Goal: Task Accomplishment & Management: Use online tool/utility

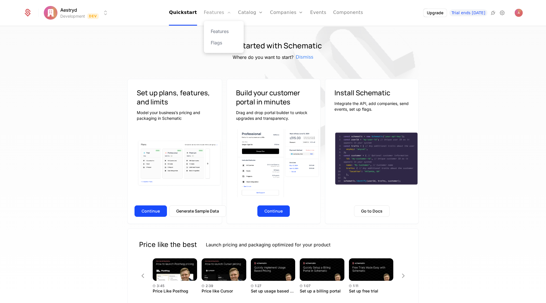
click at [227, 13] on link "Features" at bounding box center [217, 13] width 27 height 26
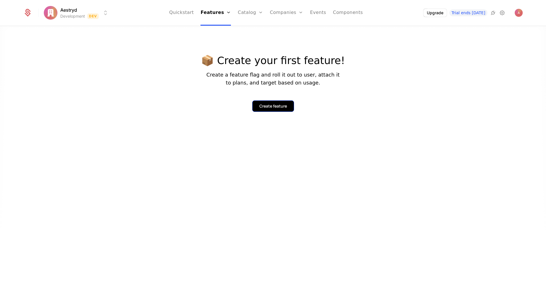
click at [273, 104] on div "Create feature" at bounding box center [274, 106] width 28 height 6
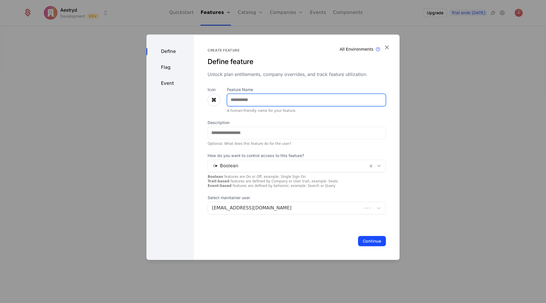
click at [261, 103] on input "Feature Name" at bounding box center [306, 100] width 159 height 12
type input "*****"
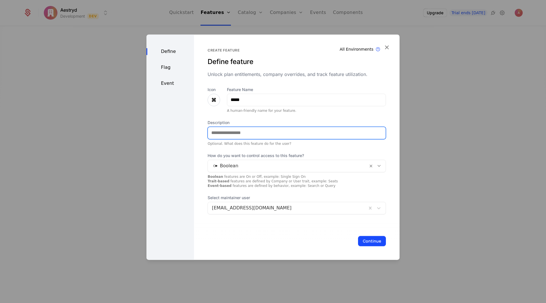
click at [260, 132] on input "Description" at bounding box center [297, 133] width 178 height 12
type input "**********"
click at [216, 167] on div at bounding box center [288, 166] width 152 height 8
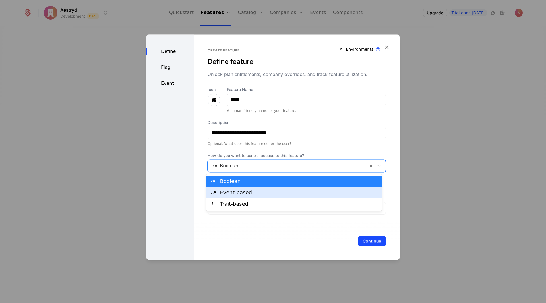
click at [237, 193] on div "Event-based" at bounding box center [299, 192] width 158 height 5
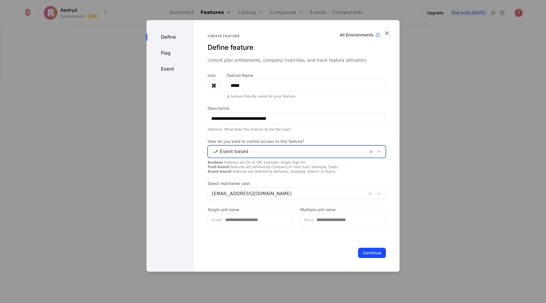
click at [276, 193] on div at bounding box center [287, 194] width 151 height 8
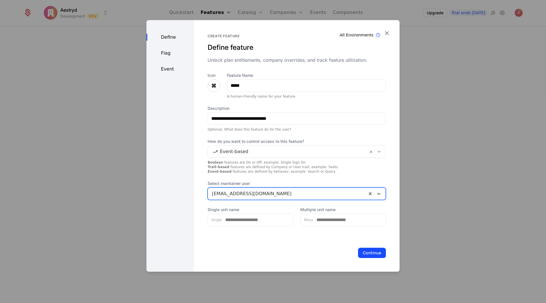
click at [276, 193] on div at bounding box center [287, 194] width 151 height 8
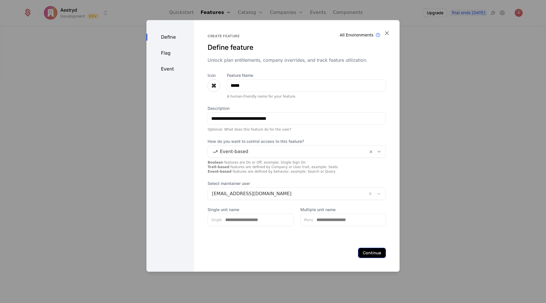
click at [373, 252] on button "Continue" at bounding box center [372, 253] width 28 height 10
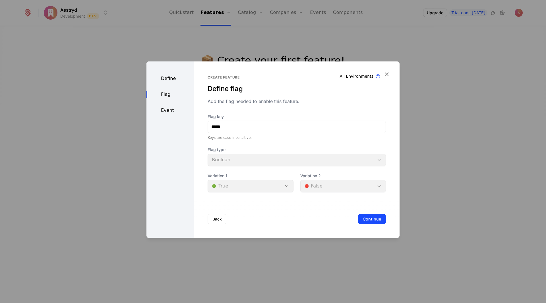
click at [258, 161] on div "Flag type Boolean" at bounding box center [297, 156] width 178 height 19
click at [219, 220] on button "Back" at bounding box center [217, 219] width 19 height 10
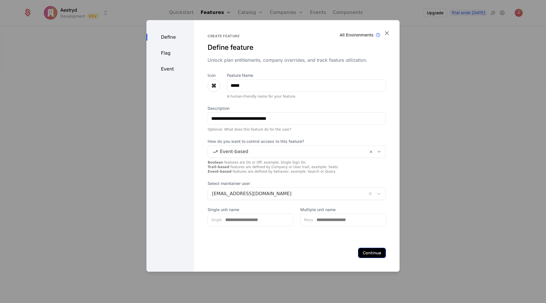
click at [366, 254] on button "Continue" at bounding box center [372, 253] width 28 height 10
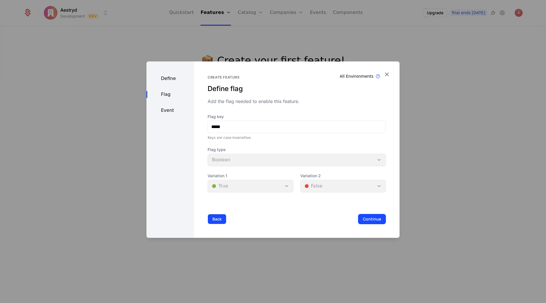
click at [222, 217] on button "Back" at bounding box center [217, 219] width 19 height 10
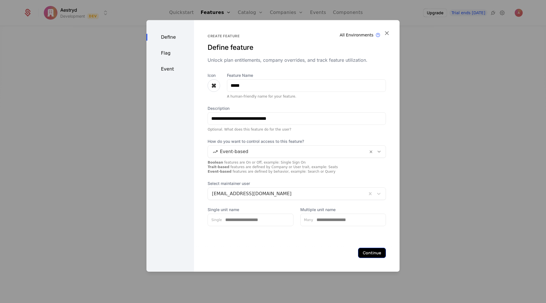
click at [377, 252] on button "Continue" at bounding box center [372, 253] width 28 height 10
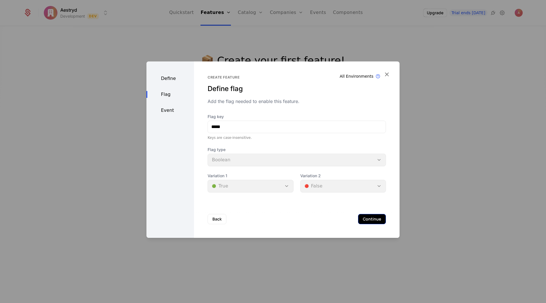
click at [365, 219] on button "Continue" at bounding box center [372, 219] width 28 height 10
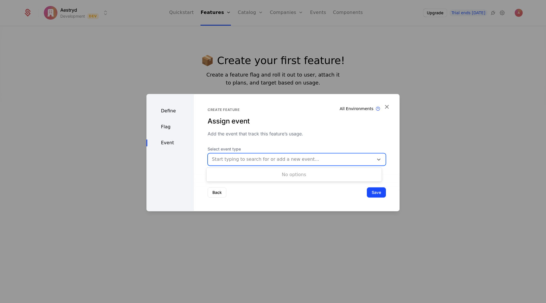
click at [254, 159] on div at bounding box center [291, 159] width 158 height 8
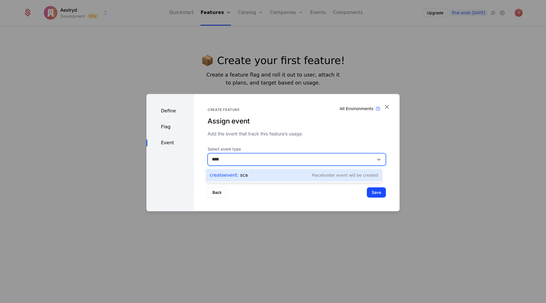
type input "*****"
click at [245, 178] on div "Create Event : scans" at bounding box center [231, 175] width 43 height 7
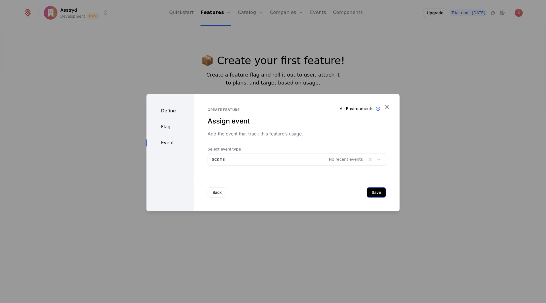
click at [374, 191] on button "Save" at bounding box center [376, 192] width 19 height 10
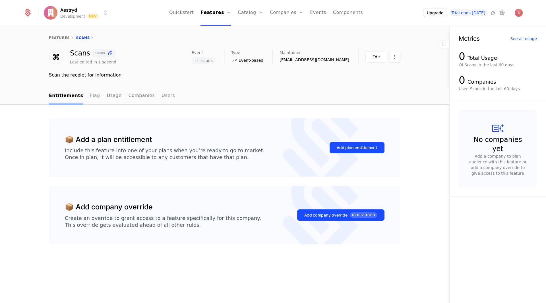
click at [92, 100] on link "Flag" at bounding box center [95, 96] width 10 height 17
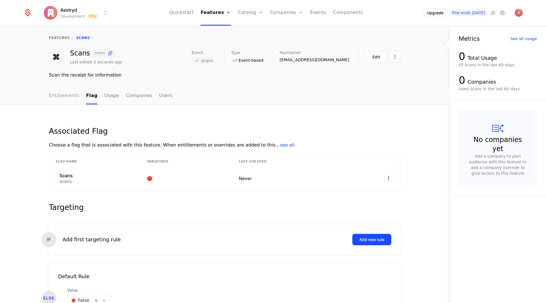
click at [70, 100] on link "Entitlements" at bounding box center [64, 96] width 30 height 17
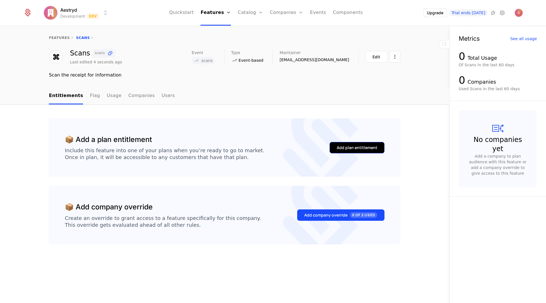
click at [353, 150] on div "Add plan entitlement" at bounding box center [357, 148] width 41 height 6
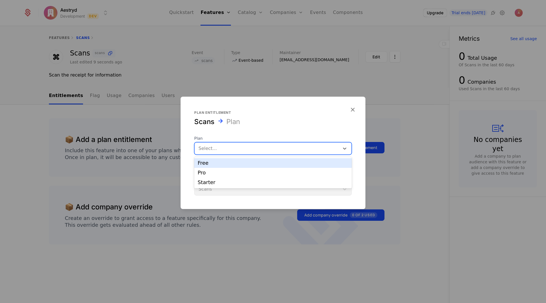
click at [273, 154] on div "Select..." at bounding box center [273, 148] width 158 height 13
click at [231, 163] on div "Free" at bounding box center [273, 163] width 151 height 5
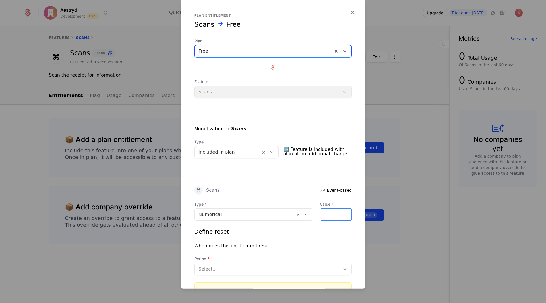
click at [324, 211] on input "Value *" at bounding box center [335, 214] width 31 height 12
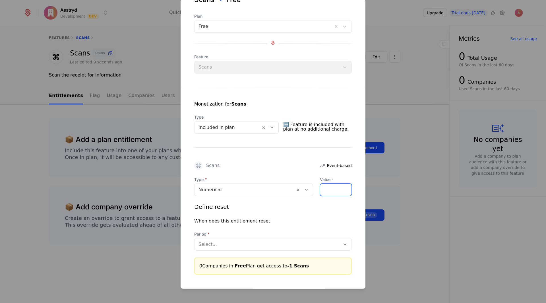
scroll to position [28, 0]
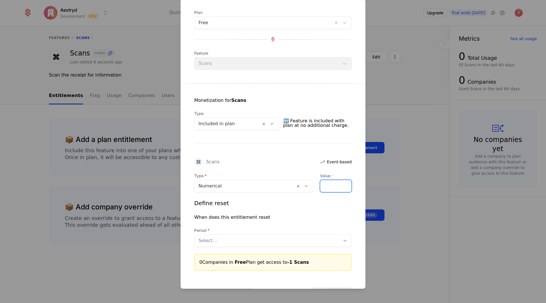
drag, startPoint x: 324, startPoint y: 184, endPoint x: 320, endPoint y: 183, distance: 4.3
click at [320, 183] on input "**" at bounding box center [335, 186] width 31 height 12
type input "*"
click at [322, 207] on div "Define reset When does this entitlement reset Period Select..." at bounding box center [273, 223] width 158 height 48
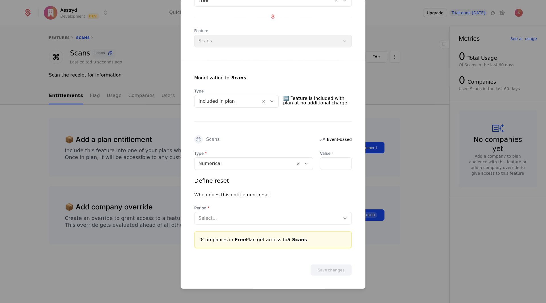
click at [299, 217] on div at bounding box center [268, 218] width 138 height 8
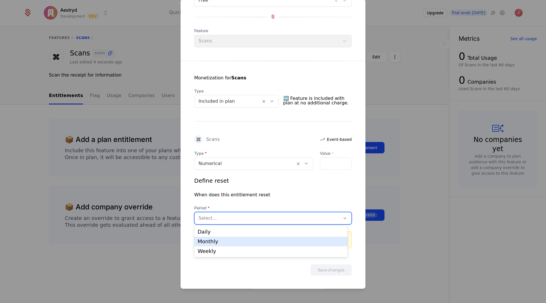
click at [239, 243] on div "Monthly" at bounding box center [271, 241] width 147 height 5
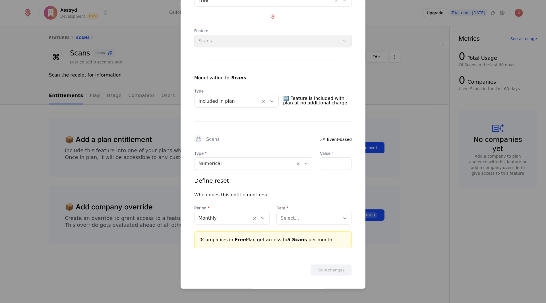
click at [305, 224] on div "Type Numerical Value * * Define reset When does this entitlement reset Period M…" at bounding box center [273, 199] width 158 height 98
click at [306, 221] on div at bounding box center [308, 218] width 55 height 8
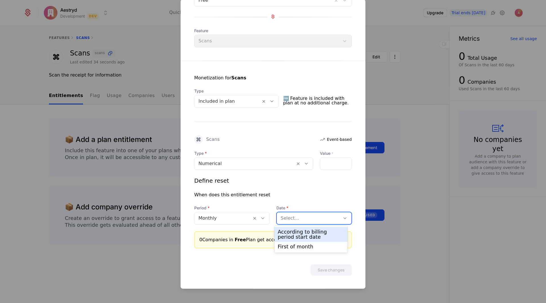
click at [313, 236] on div "According to billing period start date" at bounding box center [311, 234] width 67 height 10
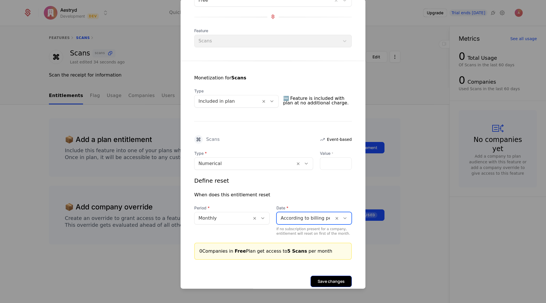
click at [331, 280] on button "Save changes" at bounding box center [331, 280] width 41 height 11
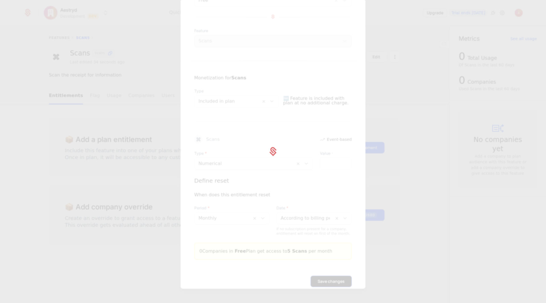
scroll to position [0, 0]
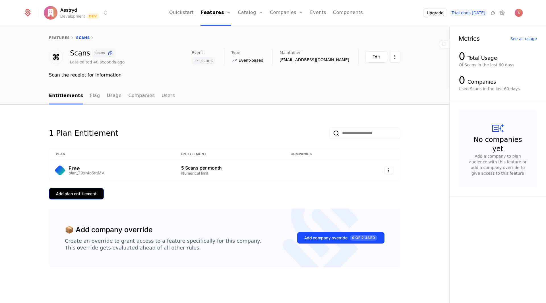
click at [92, 196] on div "Add plan entitlement" at bounding box center [76, 194] width 41 height 6
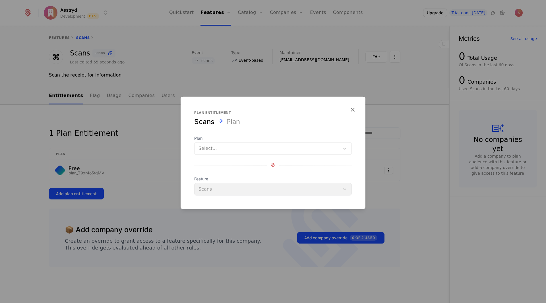
drag, startPoint x: 203, startPoint y: 154, endPoint x: 208, endPoint y: 151, distance: 5.9
click at [203, 154] on div "Select..." at bounding box center [273, 148] width 158 height 13
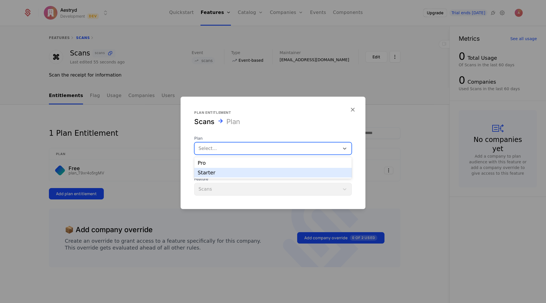
click at [209, 172] on div "Starter" at bounding box center [273, 172] width 151 height 5
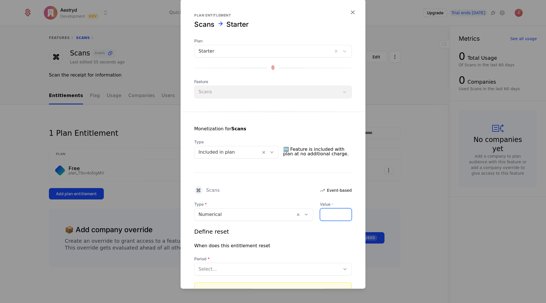
click at [328, 212] on input "Value *" at bounding box center [335, 214] width 31 height 12
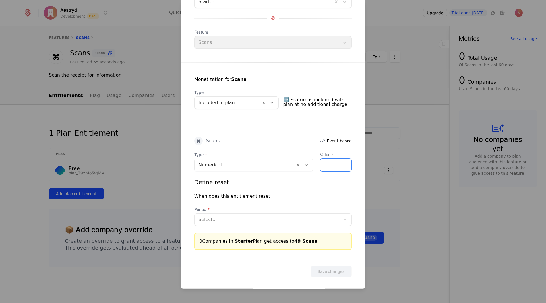
scroll to position [51, 0]
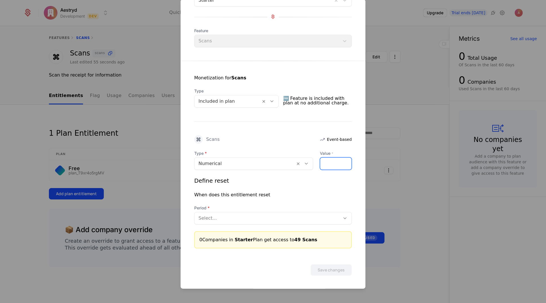
type input "**"
click at [301, 219] on div at bounding box center [268, 218] width 138 height 8
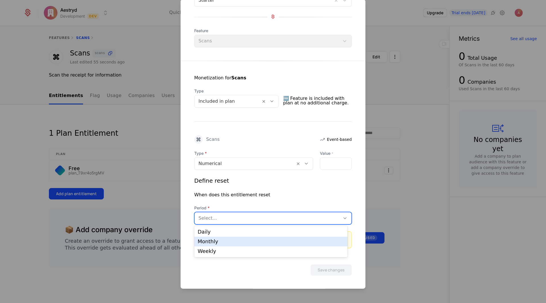
click at [234, 242] on div "Monthly" at bounding box center [271, 241] width 147 height 5
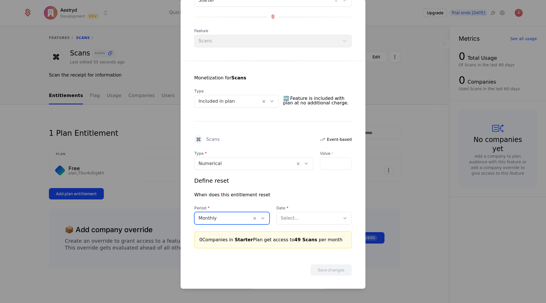
click at [295, 220] on div at bounding box center [308, 218] width 55 height 8
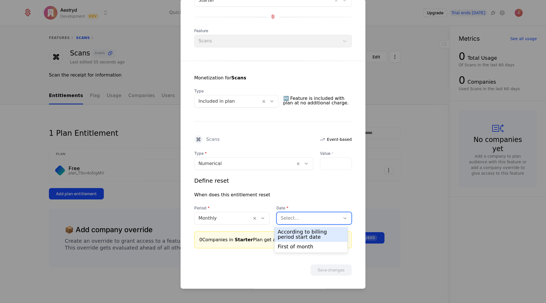
click at [298, 233] on div "According to billing period start date" at bounding box center [311, 234] width 67 height 10
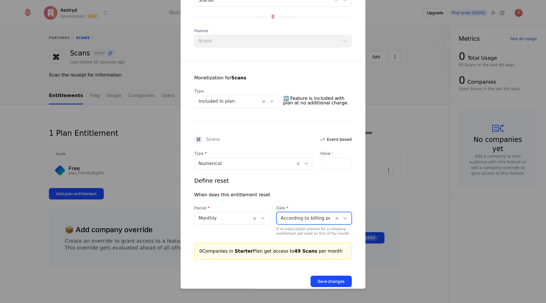
scroll to position [62, 0]
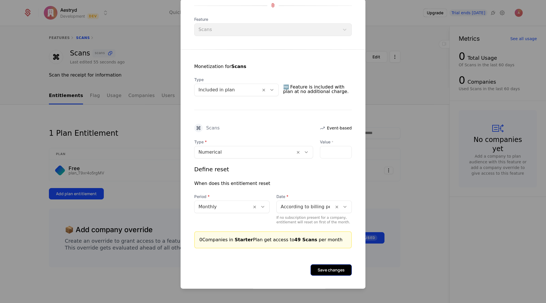
click at [330, 270] on button "Save changes" at bounding box center [331, 269] width 41 height 11
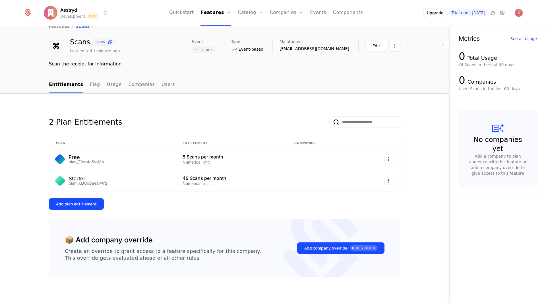
scroll to position [17, 0]
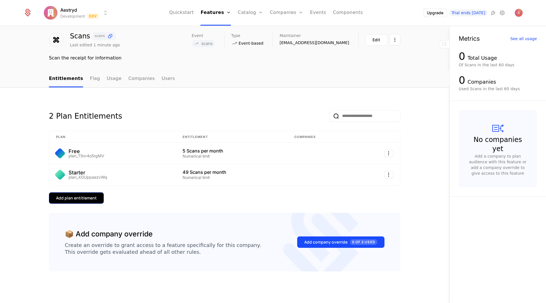
click at [70, 195] on button "Add plan entitlement" at bounding box center [76, 197] width 55 height 11
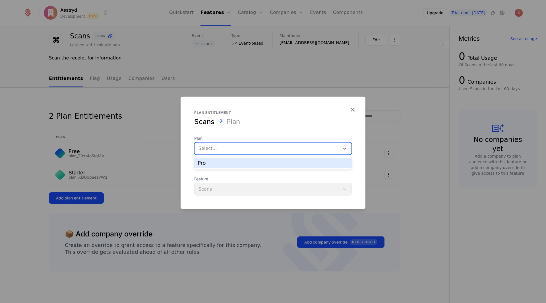
drag, startPoint x: 215, startPoint y: 148, endPoint x: 216, endPoint y: 155, distance: 7.2
click at [216, 148] on div at bounding box center [267, 148] width 137 height 8
click at [219, 165] on div "Pro" at bounding box center [273, 163] width 151 height 5
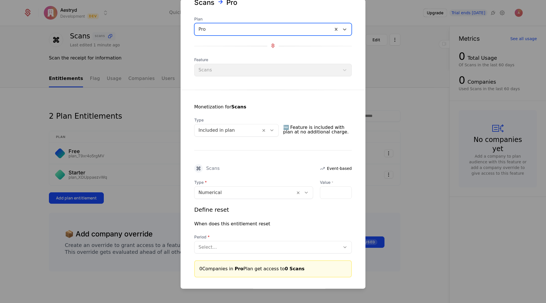
scroll to position [28, 0]
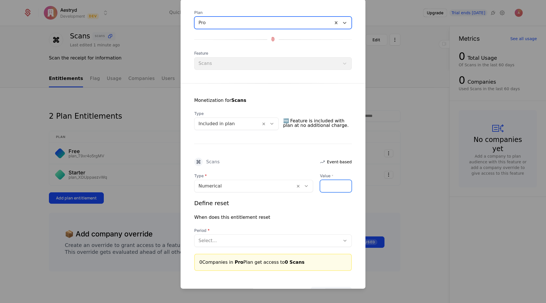
click at [320, 182] on input "Value *" at bounding box center [335, 186] width 31 height 12
type input "***"
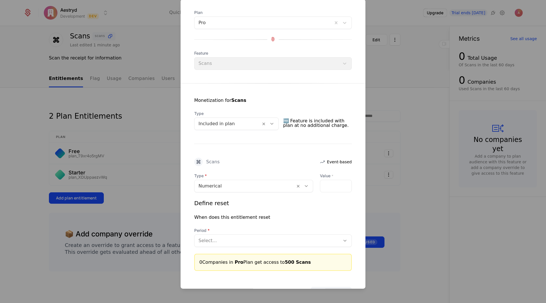
click at [283, 246] on div "Select..." at bounding box center [273, 240] width 158 height 13
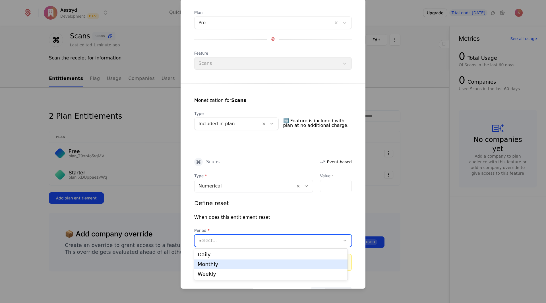
click at [244, 263] on div "Monthly" at bounding box center [271, 264] width 147 height 5
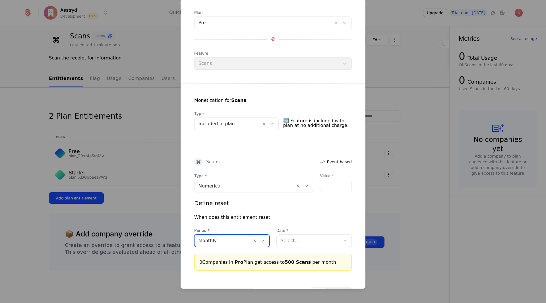
scroll to position [51, 0]
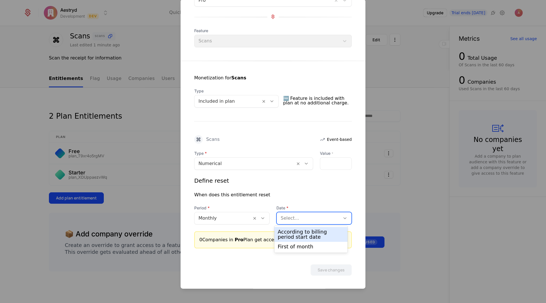
click at [304, 217] on div at bounding box center [308, 218] width 55 height 8
click at [295, 234] on div "According to billing period start date" at bounding box center [311, 234] width 67 height 10
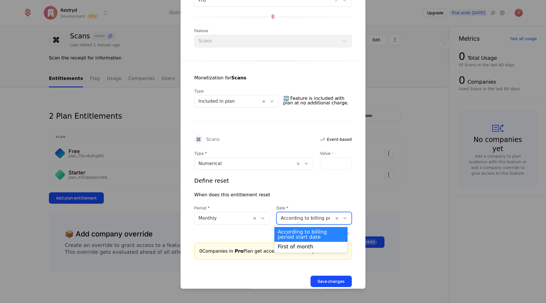
click at [303, 217] on div at bounding box center [305, 218] width 49 height 8
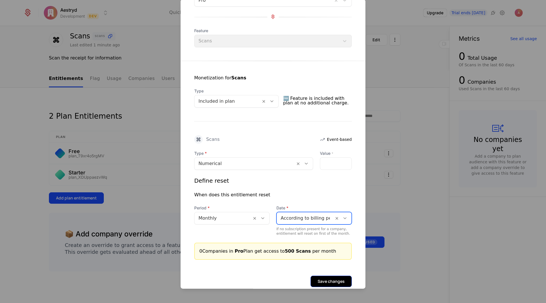
click at [326, 279] on button "Save changes" at bounding box center [331, 280] width 41 height 11
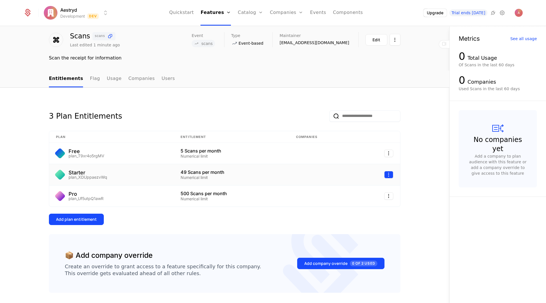
click at [390, 176] on html "Aestryd Development Dev Quickstart Features Features Flags Catalog Plans Add On…" at bounding box center [273, 151] width 546 height 303
click at [355, 203] on div "Edit" at bounding box center [363, 202] width 43 height 8
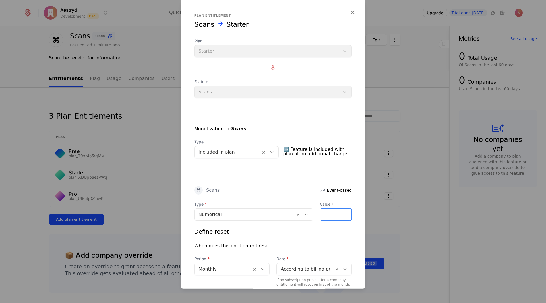
drag, startPoint x: 333, startPoint y: 213, endPoint x: 312, endPoint y: 213, distance: 20.5
click at [312, 213] on div "Type Numerical Value * **" at bounding box center [273, 210] width 158 height 19
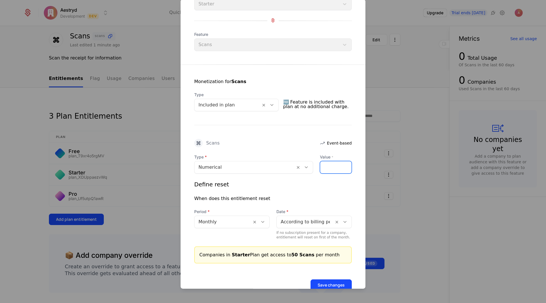
scroll to position [62, 0]
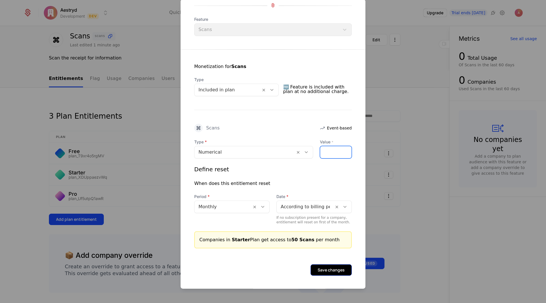
type input "**"
click at [325, 268] on button "Save changes" at bounding box center [331, 269] width 41 height 11
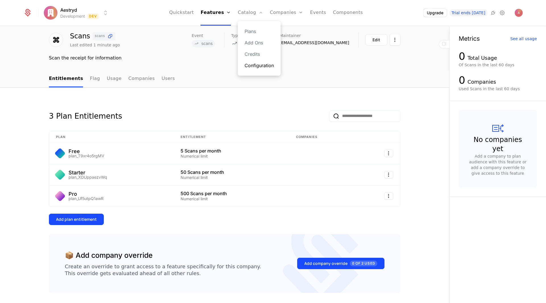
click at [265, 63] on link "Configuration" at bounding box center [259, 65] width 29 height 7
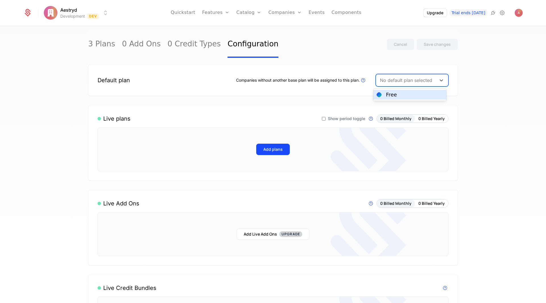
click at [410, 81] on div at bounding box center [406, 80] width 52 height 8
click at [396, 95] on div "Free" at bounding box center [410, 94] width 66 height 5
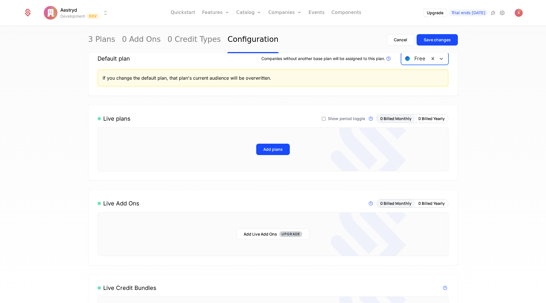
scroll to position [28, 0]
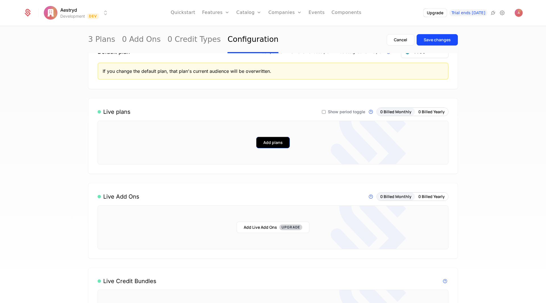
click at [271, 143] on button "Add plans" at bounding box center [273, 142] width 34 height 11
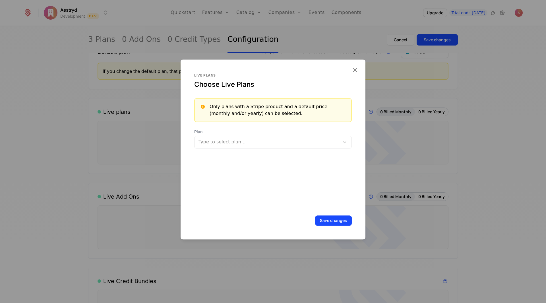
click at [267, 144] on div at bounding box center [267, 142] width 137 height 8
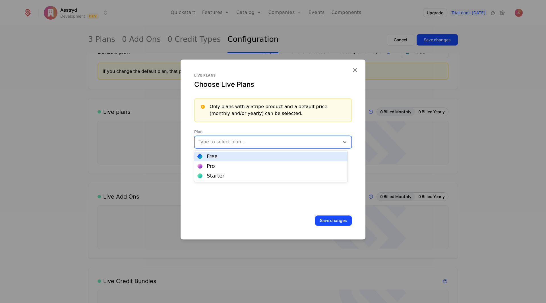
click at [235, 157] on div "Free" at bounding box center [271, 156] width 147 height 5
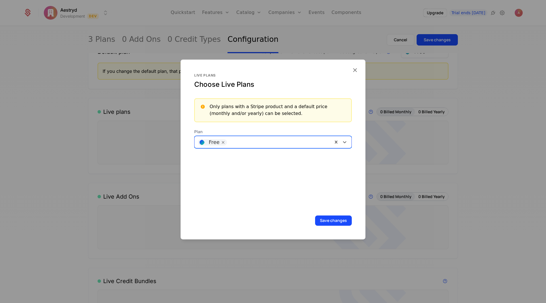
click at [274, 142] on div at bounding box center [280, 141] width 100 height 8
click at [258, 165] on div "Starter" at bounding box center [271, 166] width 147 height 5
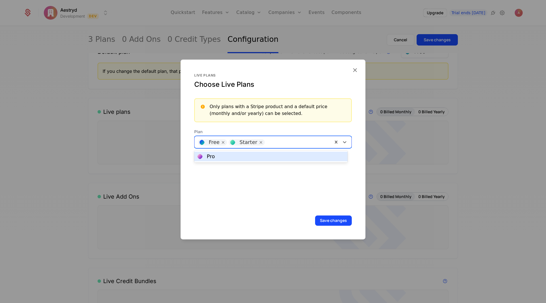
click at [279, 146] on div "Free Starter" at bounding box center [264, 141] width 138 height 11
click at [267, 157] on div "Pro" at bounding box center [271, 156] width 147 height 5
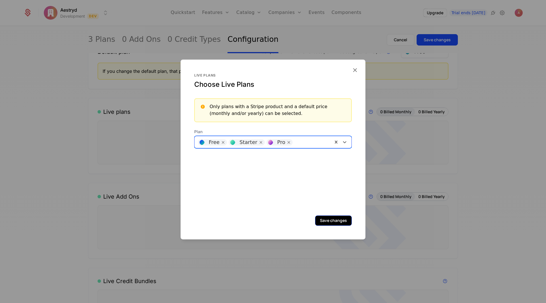
click at [327, 219] on button "Save changes" at bounding box center [333, 220] width 37 height 10
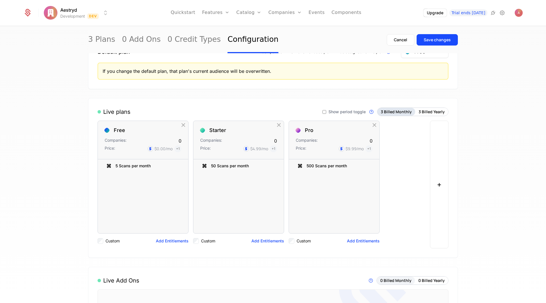
click at [391, 114] on button "3 Billed Monthly" at bounding box center [397, 112] width 38 height 8
click at [431, 112] on button "3 Billed Yearly" at bounding box center [432, 112] width 33 height 8
click at [389, 112] on button "3 Billed Monthly" at bounding box center [397, 112] width 38 height 8
click at [421, 114] on button "3 Billed Yearly" at bounding box center [432, 112] width 33 height 8
click at [394, 113] on button "3 Billed Monthly" at bounding box center [397, 112] width 38 height 8
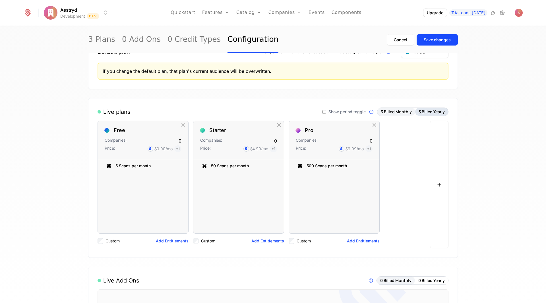
click at [426, 113] on button "3 Billed Yearly" at bounding box center [432, 112] width 33 height 8
click at [395, 112] on button "3 Billed Monthly" at bounding box center [397, 112] width 38 height 8
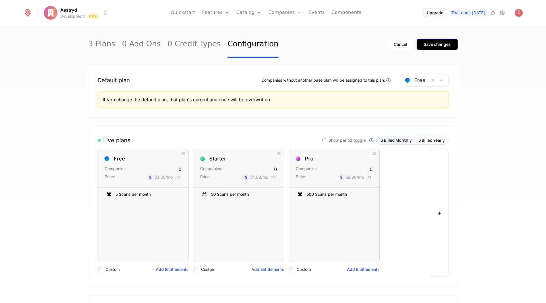
click at [426, 47] on div "Save changes" at bounding box center [437, 45] width 27 height 6
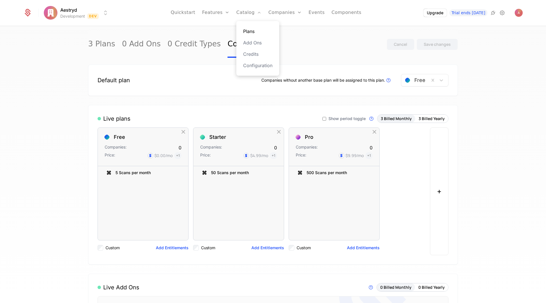
click at [257, 32] on link "Plans" at bounding box center [257, 31] width 29 height 7
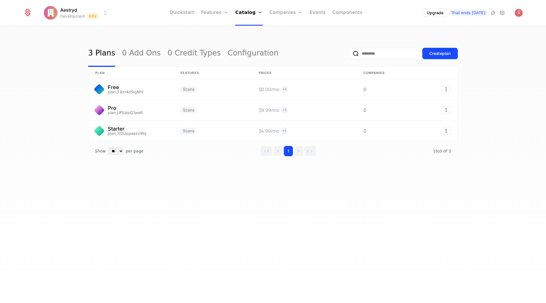
click at [413, 186] on div "3 Plans 0 Add Ons 0 Credit Types Configuration Create plan plan Features Prices…" at bounding box center [273, 166] width 546 height 280
click at [224, 31] on link "Features" at bounding box center [221, 31] width 26 height 7
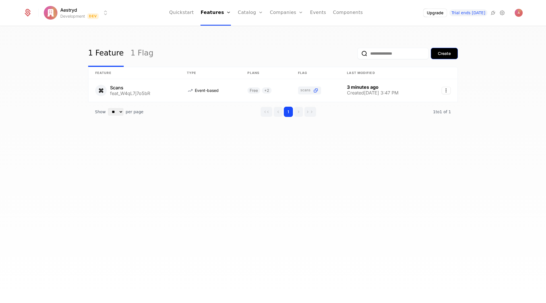
click at [444, 52] on div "Create" at bounding box center [444, 54] width 13 height 6
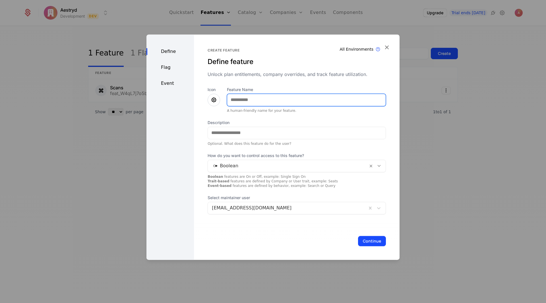
click at [260, 96] on input "Feature Name" at bounding box center [306, 100] width 159 height 12
type input "**********"
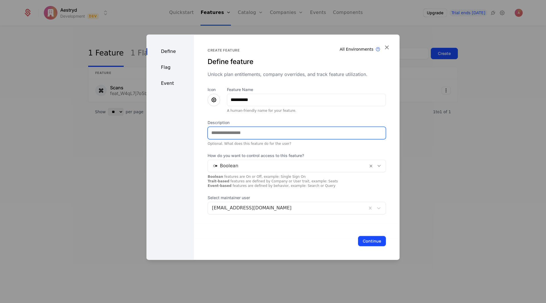
click at [256, 133] on input "Description" at bounding box center [297, 133] width 178 height 12
type input "**********"
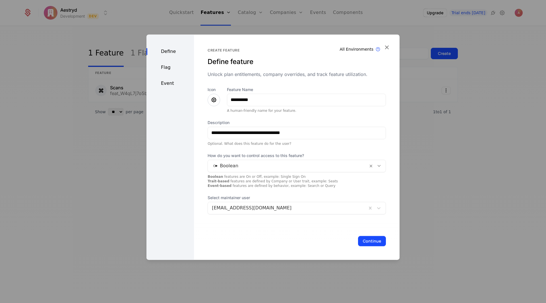
click at [231, 169] on div at bounding box center [288, 166] width 152 height 8
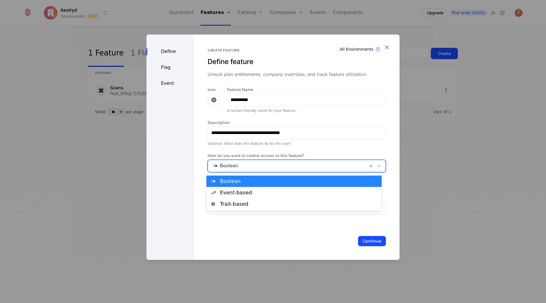
click at [231, 181] on div "Boolean" at bounding box center [299, 181] width 158 height 5
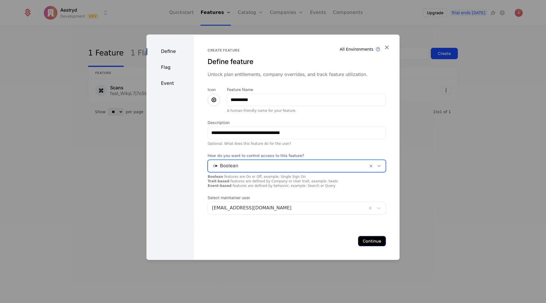
click at [369, 242] on button "Continue" at bounding box center [372, 241] width 28 height 10
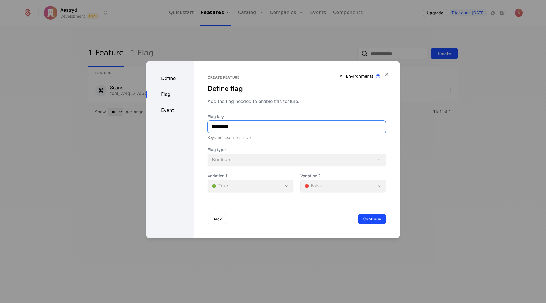
click at [260, 129] on input "**********" at bounding box center [297, 127] width 178 height 12
drag, startPoint x: 261, startPoint y: 126, endPoint x: 192, endPoint y: 124, distance: 69.5
click at [192, 124] on div "**********" at bounding box center [273, 149] width 253 height 176
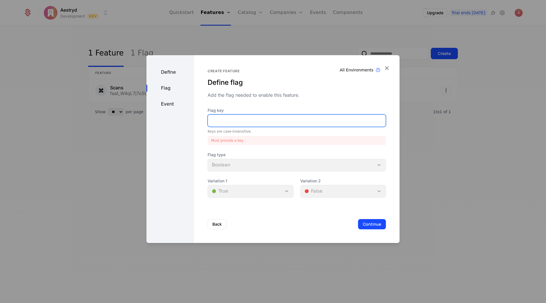
click at [229, 121] on input "Flag key" at bounding box center [297, 121] width 178 height 12
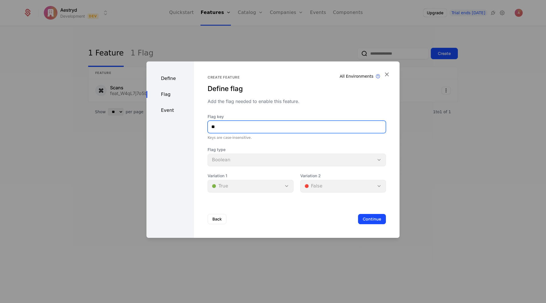
type input "*"
click at [284, 129] on input "*******" at bounding box center [297, 127] width 178 height 12
type input "*******"
click at [312, 144] on div "Flag key ******* Keys are case-insensitive. Flag type Boolean Variation 1 🟢 Tru…" at bounding box center [297, 153] width 178 height 79
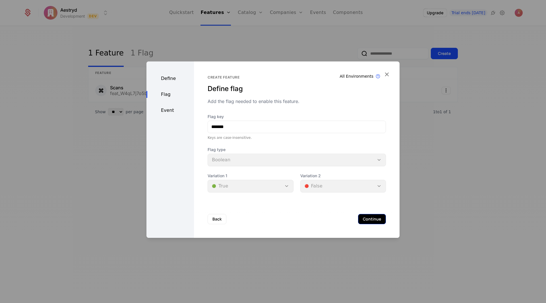
click at [366, 219] on button "Continue" at bounding box center [372, 219] width 28 height 10
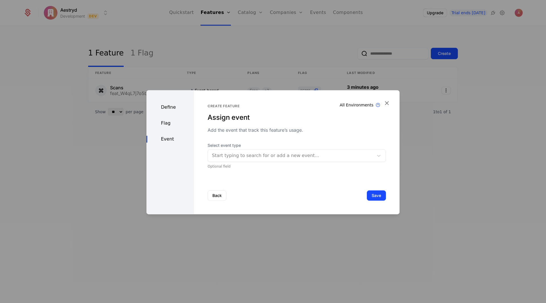
click at [277, 159] on div at bounding box center [291, 156] width 158 height 8
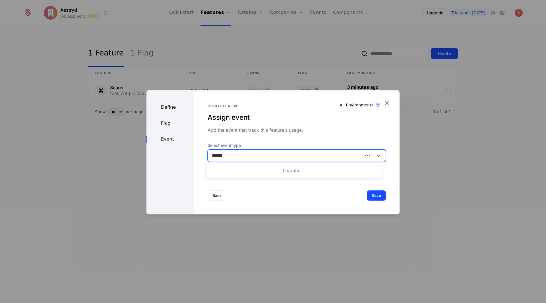
type input "*******"
click at [270, 172] on div "Create Event : summary Placeholder Event will be created" at bounding box center [294, 172] width 168 height 8
click at [374, 195] on button "Save" at bounding box center [376, 195] width 19 height 10
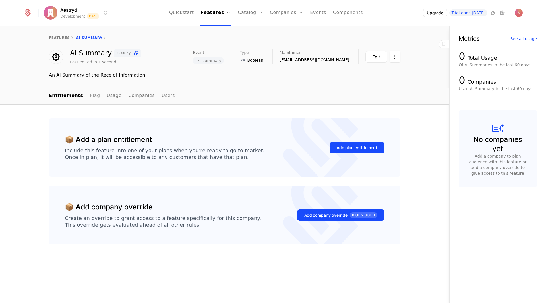
click at [91, 97] on link "Flag" at bounding box center [95, 96] width 10 height 17
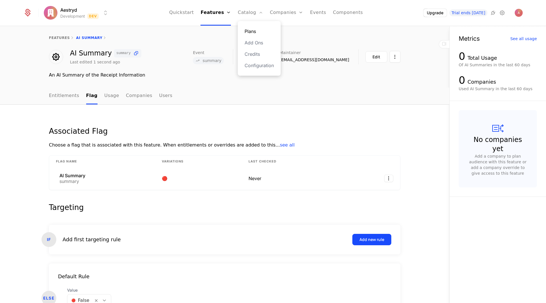
click at [257, 29] on link "Plans" at bounding box center [259, 31] width 29 height 7
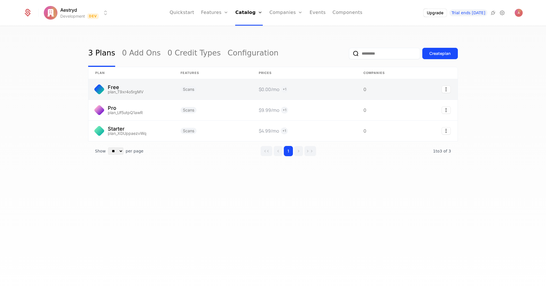
click at [368, 88] on link at bounding box center [380, 89] width 46 height 20
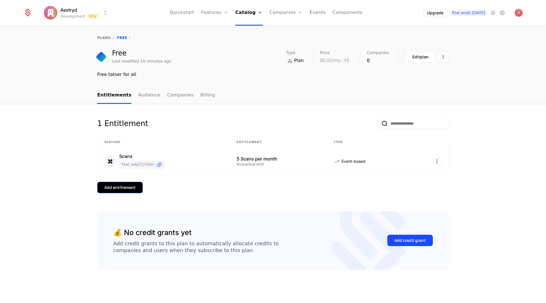
click at [126, 185] on div "Add entitlement" at bounding box center [119, 188] width 31 height 6
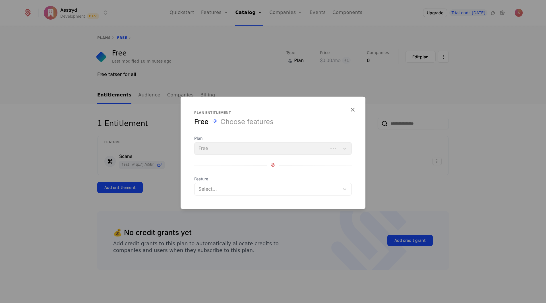
click at [240, 185] on div at bounding box center [267, 189] width 137 height 8
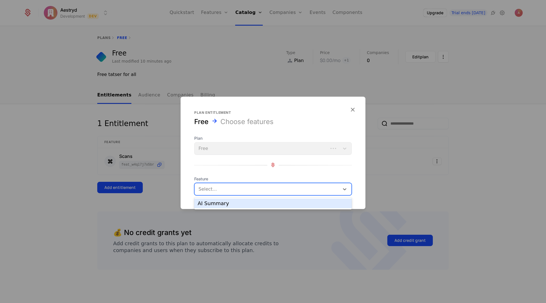
click at [227, 205] on div "AI Summary" at bounding box center [273, 203] width 151 height 5
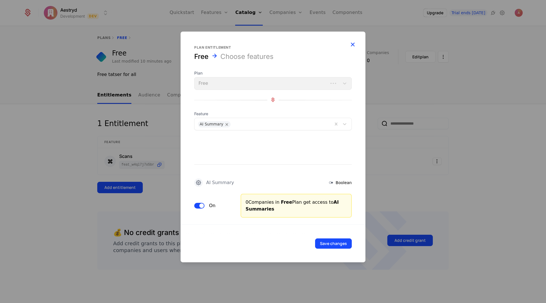
click at [355, 43] on icon "button" at bounding box center [352, 43] width 7 height 7
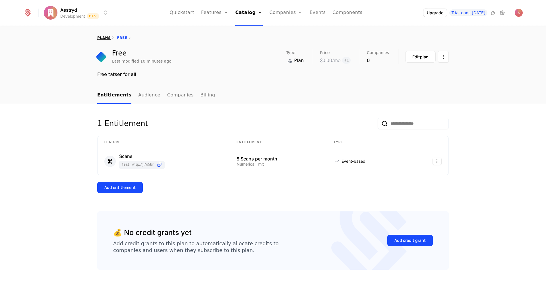
click at [104, 40] on link "plans" at bounding box center [103, 38] width 13 height 4
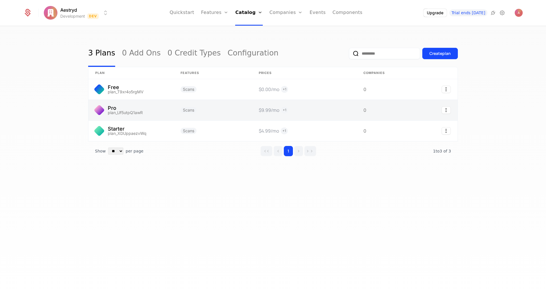
click at [174, 112] on link at bounding box center [213, 110] width 78 height 20
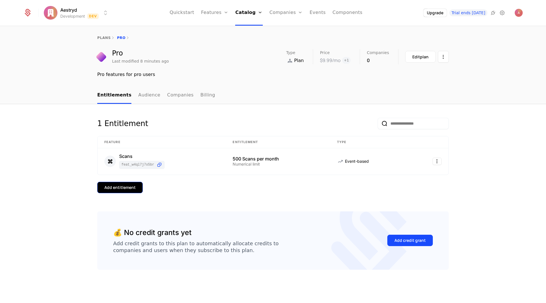
click at [135, 187] on div "Add entitlement" at bounding box center [119, 188] width 31 height 6
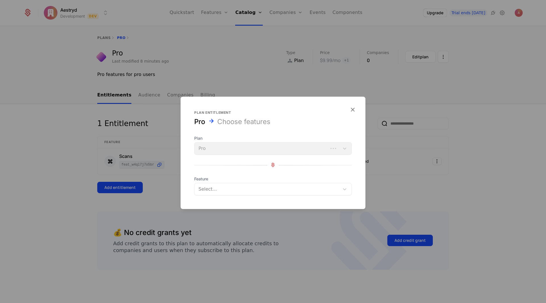
click at [224, 188] on div at bounding box center [267, 189] width 137 height 8
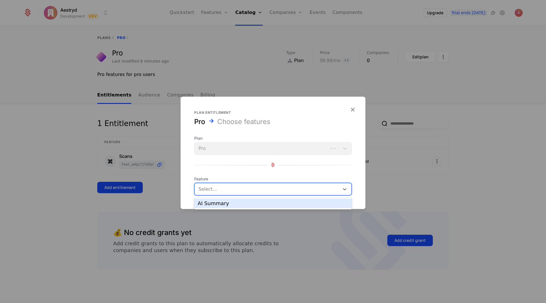
click at [219, 205] on div "AI Summary" at bounding box center [273, 203] width 151 height 5
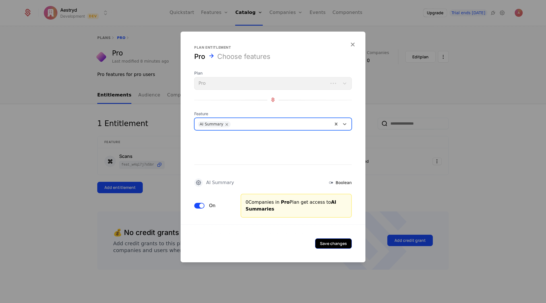
click at [334, 243] on button "Save changes" at bounding box center [333, 243] width 37 height 10
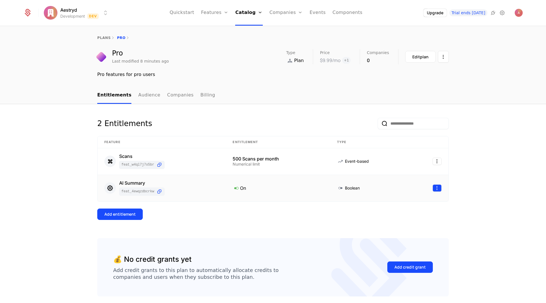
click at [437, 190] on html "Aestryd Development Dev Quickstart Features Features Flags Catalog Plans Add On…" at bounding box center [273, 151] width 546 height 303
click at [431, 188] on html "Aestryd Development Dev Quickstart Features Features Flags Catalog Plans Add On…" at bounding box center [273, 151] width 546 height 303
click at [406, 203] on div "Delete" at bounding box center [400, 203] width 21 height 8
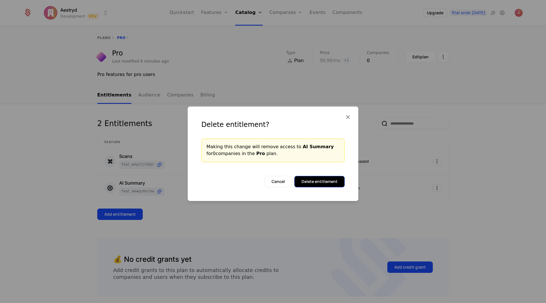
click at [317, 185] on button "Delete entitlement" at bounding box center [320, 181] width 50 height 11
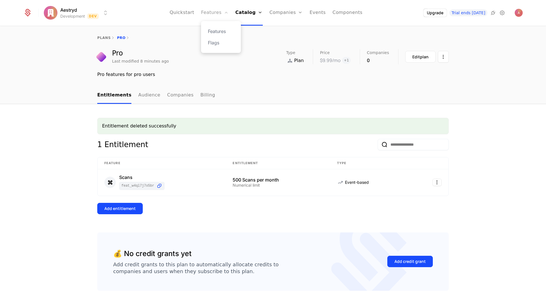
click at [228, 13] on link "Features" at bounding box center [214, 13] width 27 height 26
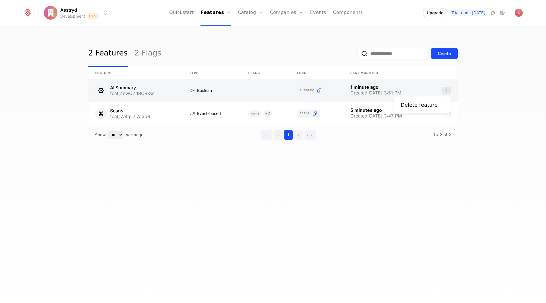
click at [449, 91] on icon "Select action" at bounding box center [446, 90] width 9 height 7
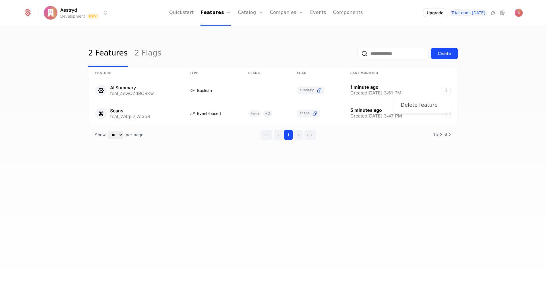
click at [423, 107] on div "Delete feature" at bounding box center [419, 105] width 37 height 8
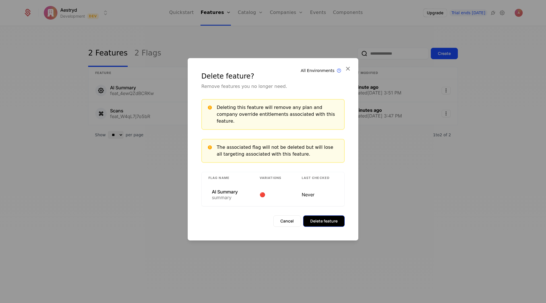
click at [326, 218] on button "Delete feature" at bounding box center [324, 220] width 42 height 11
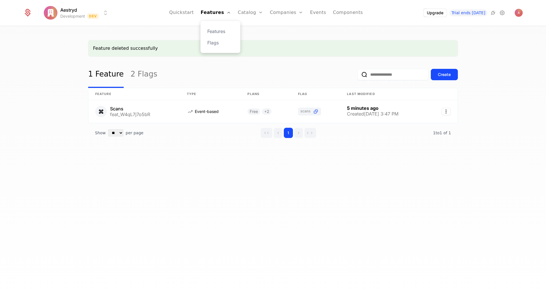
click at [225, 28] on div "Features Flags" at bounding box center [221, 37] width 40 height 32
click at [224, 32] on link "Features" at bounding box center [220, 31] width 26 height 7
click at [259, 9] on link "Catalog" at bounding box center [250, 13] width 25 height 26
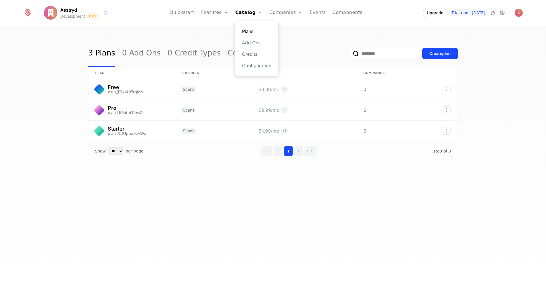
click at [255, 28] on link "Plans" at bounding box center [256, 31] width 29 height 7
click at [256, 30] on link "Plans" at bounding box center [256, 31] width 29 height 7
click at [203, 183] on div "3 Plans 0 Add Ons 0 Credit Types Configuration Create plan plan Features Prices…" at bounding box center [273, 166] width 546 height 280
click at [224, 11] on link "Features" at bounding box center [214, 13] width 27 height 26
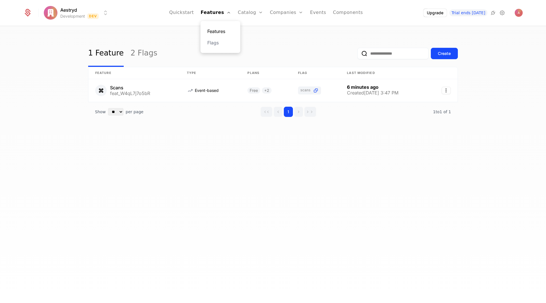
click at [226, 28] on link "Features" at bounding box center [220, 31] width 26 height 7
click at [450, 58] on button "Create" at bounding box center [444, 53] width 27 height 11
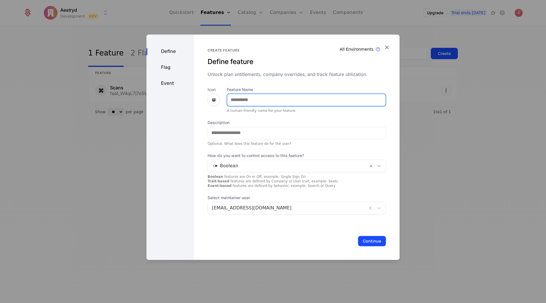
click at [280, 96] on input "Feature Name" at bounding box center [306, 100] width 159 height 12
click at [262, 100] on input "Feature Name" at bounding box center [306, 100] width 159 height 12
type input "**********"
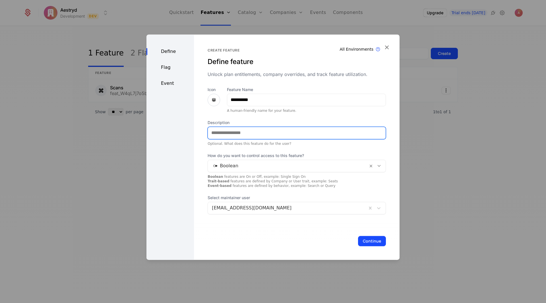
click at [256, 132] on input "Description" at bounding box center [297, 133] width 178 height 12
type input "**********"
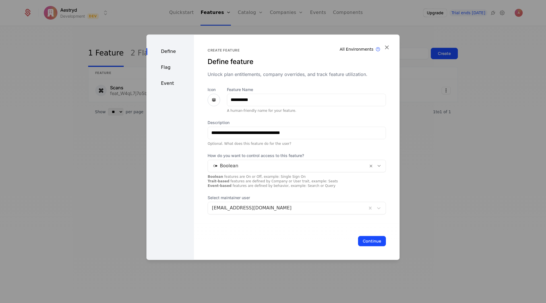
click at [251, 224] on div "Continue" at bounding box center [297, 241] width 206 height 38
click at [372, 240] on button "Continue" at bounding box center [372, 241] width 28 height 10
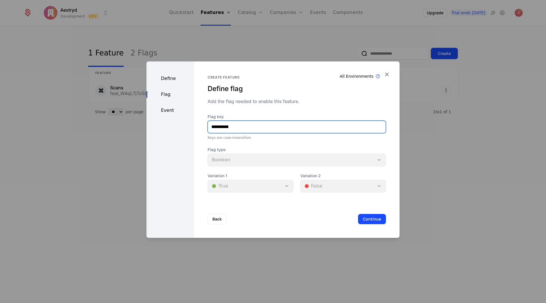
drag, startPoint x: 227, startPoint y: 128, endPoint x: 186, endPoint y: 128, distance: 41.0
click at [186, 128] on div "**********" at bounding box center [273, 149] width 253 height 176
type input "*******"
click at [251, 144] on div "Flag key ******* Keys are case-insensitive. Flag type Boolean Variation 1 🟢 Tru…" at bounding box center [297, 153] width 178 height 79
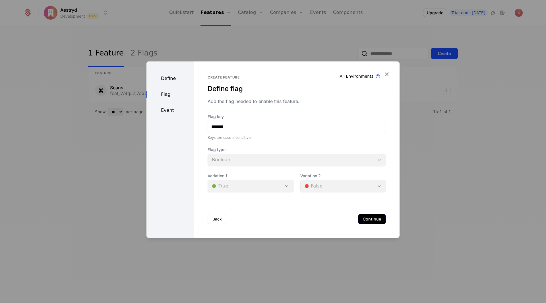
click at [375, 221] on button "Continue" at bounding box center [372, 219] width 28 height 10
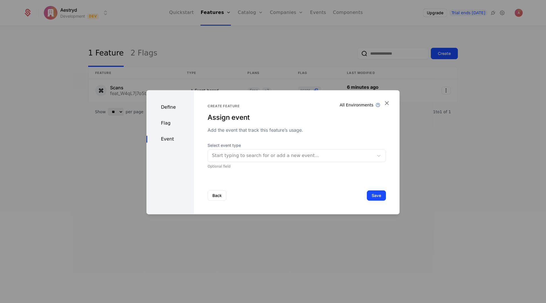
click at [254, 158] on div at bounding box center [291, 156] width 158 height 8
click at [280, 133] on div "Add the event that track this feature’s usage." at bounding box center [297, 130] width 178 height 7
click at [373, 196] on button "Save" at bounding box center [376, 195] width 19 height 10
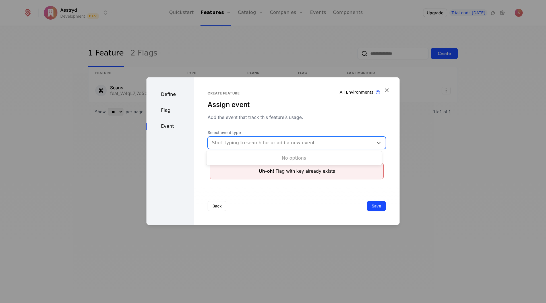
click at [291, 143] on div at bounding box center [291, 143] width 158 height 8
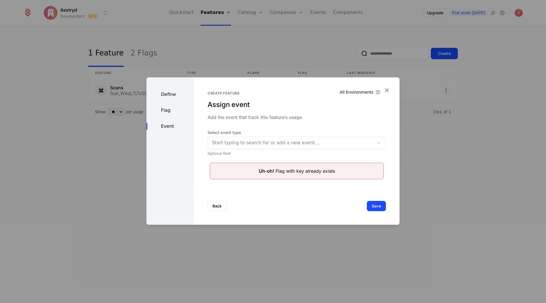
click at [284, 192] on div "Back Save" at bounding box center [297, 206] width 206 height 38
click at [218, 205] on button "Back" at bounding box center [217, 206] width 19 height 10
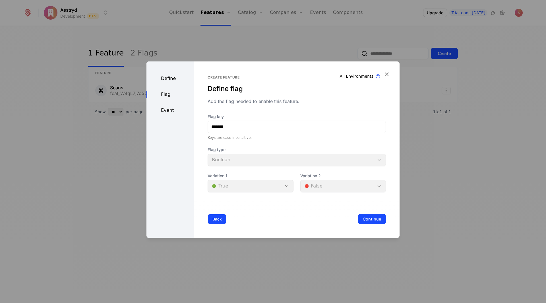
click at [216, 217] on button "Back" at bounding box center [217, 219] width 19 height 10
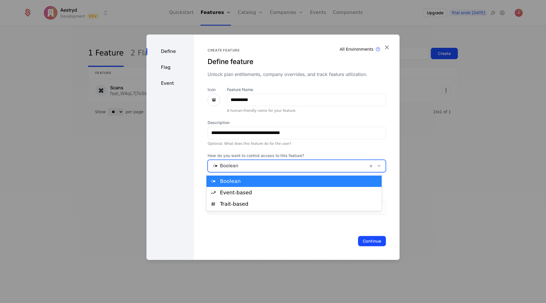
click at [265, 169] on div at bounding box center [288, 166] width 152 height 8
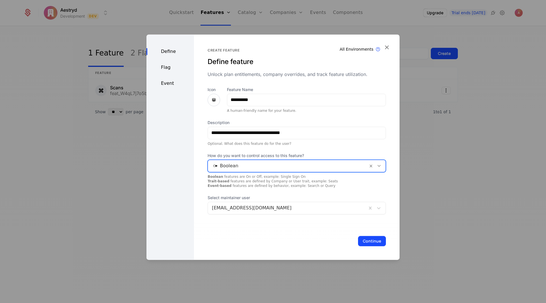
click at [266, 167] on div at bounding box center [288, 166] width 152 height 8
click at [369, 242] on button "Continue" at bounding box center [372, 241] width 28 height 10
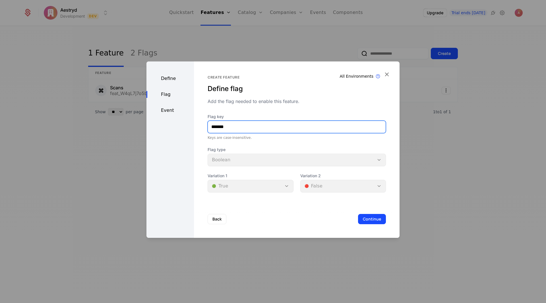
click at [250, 127] on input "*******" at bounding box center [297, 127] width 178 height 12
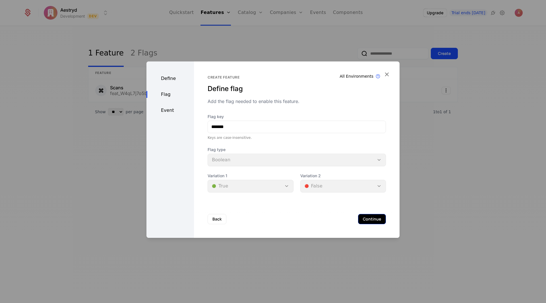
click at [362, 223] on button "Continue" at bounding box center [372, 219] width 28 height 10
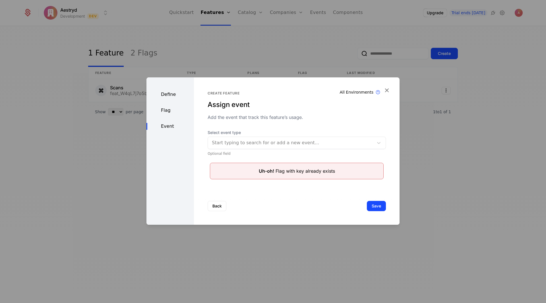
click at [252, 137] on div "Start typing to search for or add a new event..." at bounding box center [297, 143] width 178 height 13
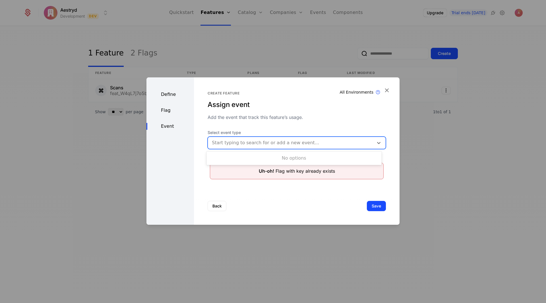
click at [250, 142] on div at bounding box center [291, 143] width 158 height 8
click at [369, 206] on button "Save" at bounding box center [376, 206] width 19 height 10
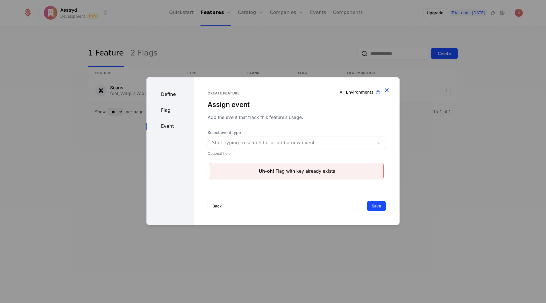
click at [385, 88] on icon "button" at bounding box center [386, 90] width 7 height 7
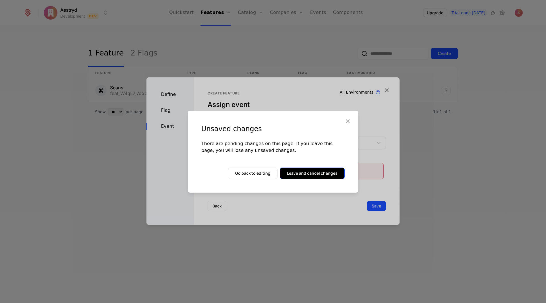
click at [323, 177] on button "Leave and cancel changes" at bounding box center [312, 173] width 65 height 11
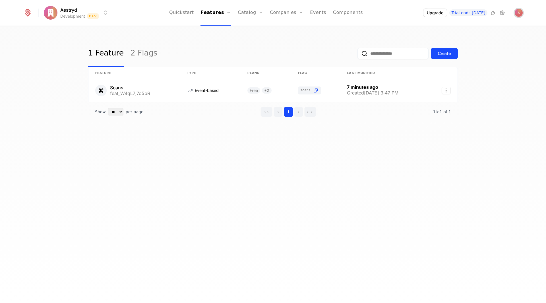
click at [521, 13] on img "Open user button" at bounding box center [519, 13] width 8 height 8
click at [443, 54] on div "Create" at bounding box center [444, 54] width 13 height 6
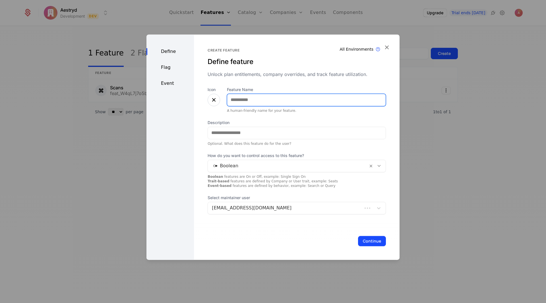
click at [249, 103] on input "Feature Name" at bounding box center [306, 100] width 159 height 12
type input "**********"
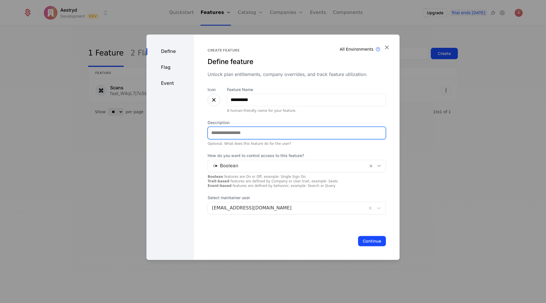
click at [252, 129] on input "Description" at bounding box center [297, 133] width 178 height 12
type input "**********"
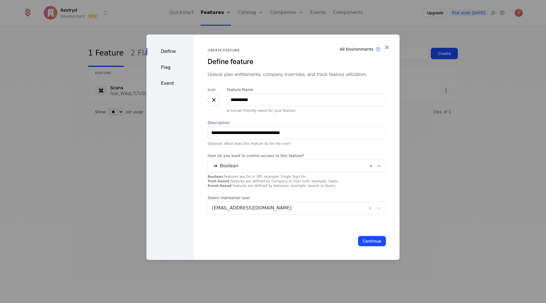
click at [256, 165] on div at bounding box center [288, 166] width 152 height 8
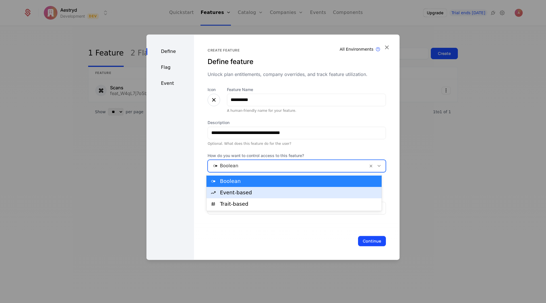
click at [244, 194] on div "Event-based" at bounding box center [299, 192] width 158 height 5
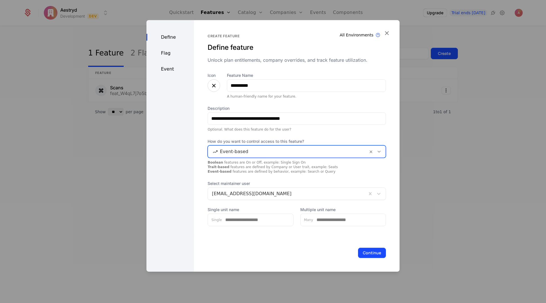
click at [249, 153] on div at bounding box center [288, 151] width 152 height 8
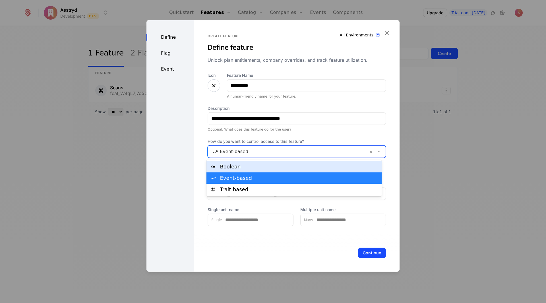
click at [243, 167] on div "Boolean" at bounding box center [299, 166] width 158 height 5
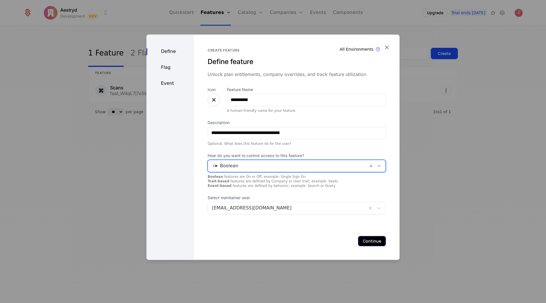
click at [368, 243] on button "Continue" at bounding box center [372, 241] width 28 height 10
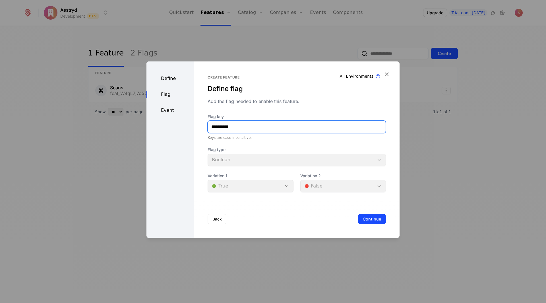
click at [248, 128] on input "**********" at bounding box center [297, 127] width 178 height 12
drag, startPoint x: 251, startPoint y: 126, endPoint x: 198, endPoint y: 128, distance: 52.7
click at [198, 128] on div "**********" at bounding box center [297, 149] width 206 height 176
drag, startPoint x: 211, startPoint y: 128, endPoint x: 186, endPoint y: 128, distance: 25.6
click at [186, 128] on div "Define Flag Event Create feature Define flag Add the flag needed to enable this…" at bounding box center [273, 149] width 253 height 176
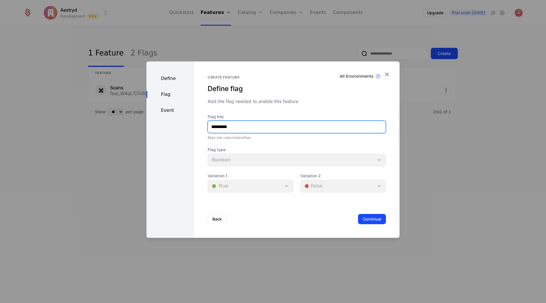
type input "**********"
drag, startPoint x: 242, startPoint y: 132, endPoint x: 170, endPoint y: 127, distance: 72.2
click at [170, 128] on div "**********" at bounding box center [273, 149] width 253 height 176
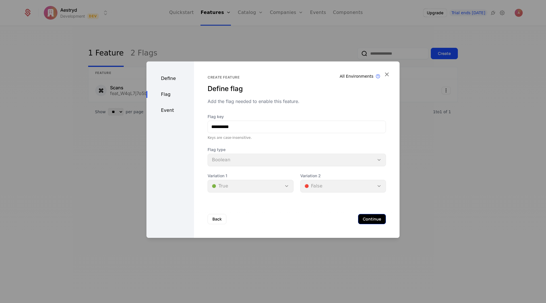
click at [364, 218] on button "Continue" at bounding box center [372, 219] width 28 height 10
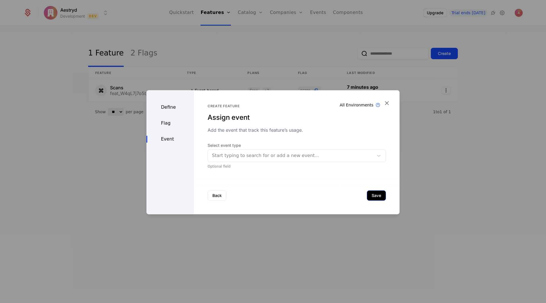
click at [369, 194] on button "Save" at bounding box center [376, 195] width 19 height 10
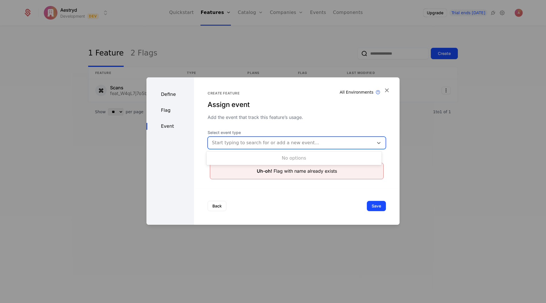
click at [270, 144] on div at bounding box center [291, 143] width 158 height 8
click at [212, 206] on button "Back" at bounding box center [217, 206] width 19 height 10
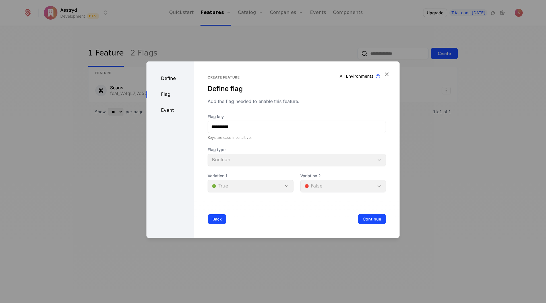
click at [215, 216] on button "Back" at bounding box center [217, 219] width 19 height 10
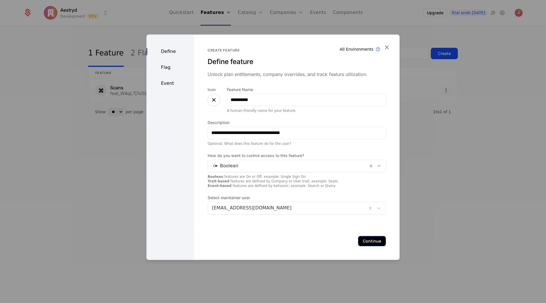
click at [366, 240] on button "Continue" at bounding box center [372, 241] width 28 height 10
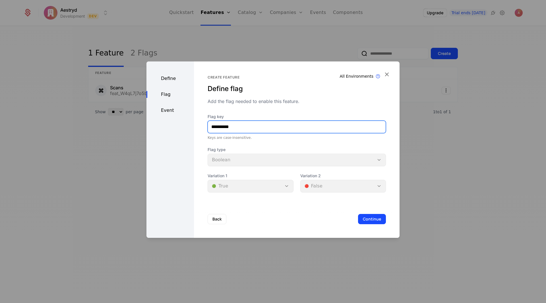
drag, startPoint x: 231, startPoint y: 127, endPoint x: 192, endPoint y: 124, distance: 39.7
click at [192, 124] on div "**********" at bounding box center [273, 149] width 253 height 176
click at [218, 126] on input "*******" at bounding box center [297, 127] width 178 height 12
type input "*******"
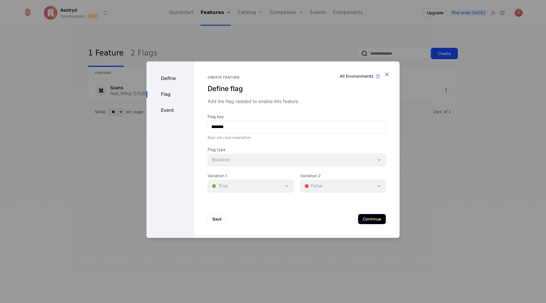
click at [361, 221] on button "Continue" at bounding box center [372, 219] width 28 height 10
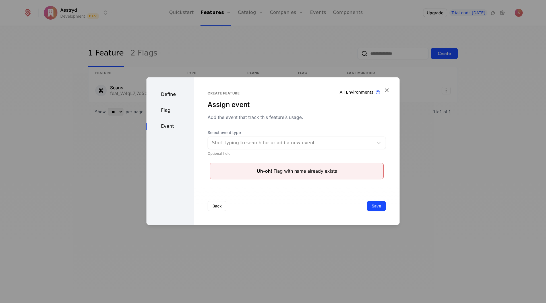
click at [258, 143] on div at bounding box center [291, 143] width 158 height 8
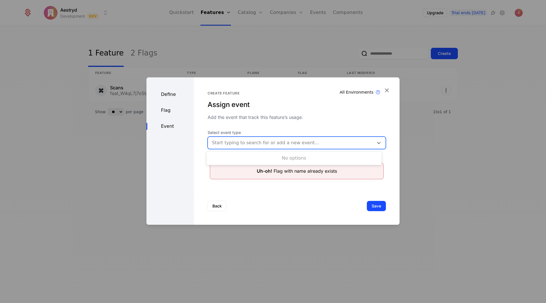
paste input "*******"
type input "*******"
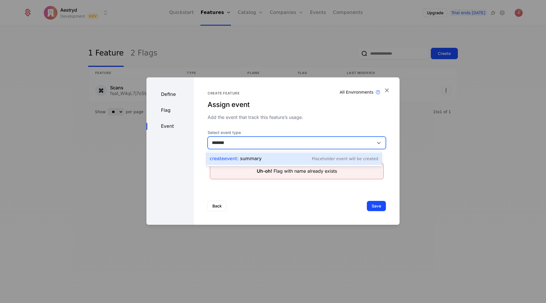
click at [279, 159] on div "Create Event : summary Placeholder Event will be created" at bounding box center [294, 159] width 168 height 8
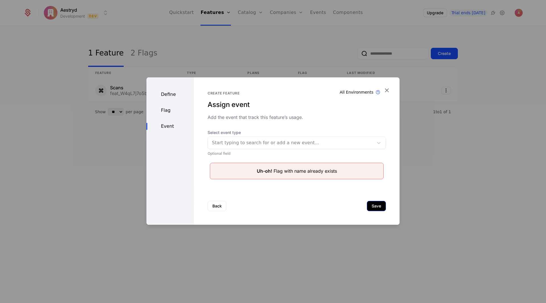
click at [372, 207] on button "Save" at bounding box center [376, 206] width 19 height 10
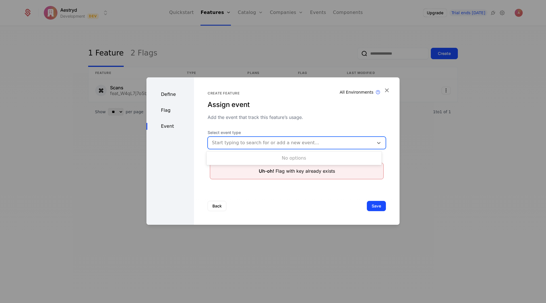
click at [247, 137] on div "Start typing to search for or add a new event..." at bounding box center [297, 143] width 178 height 13
paste input "*******"
type input "*******"
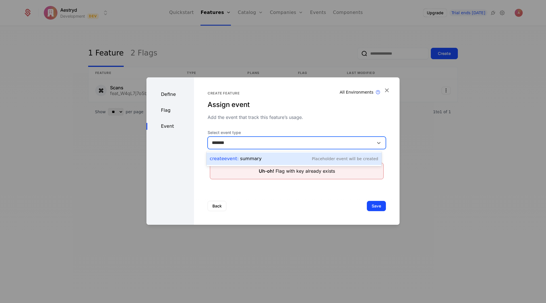
click at [309, 157] on div "Create Event : summary Placeholder Event will be created" at bounding box center [294, 159] width 168 height 8
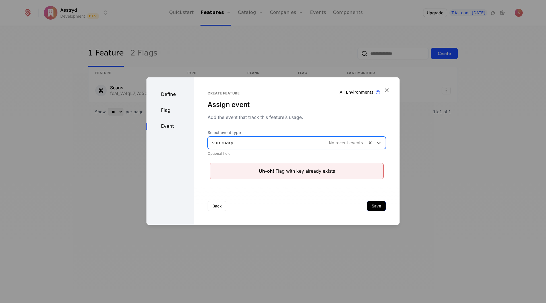
click at [377, 207] on button "Save" at bounding box center [376, 206] width 19 height 10
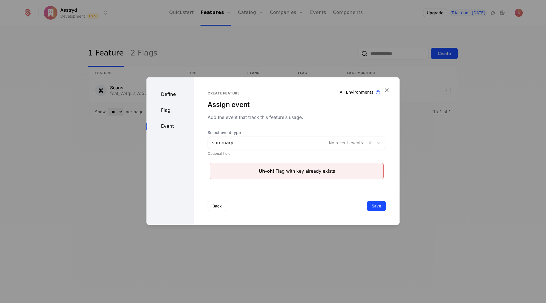
click at [377, 206] on button "Save" at bounding box center [376, 206] width 19 height 10
click at [386, 87] on icon "button" at bounding box center [386, 90] width 7 height 7
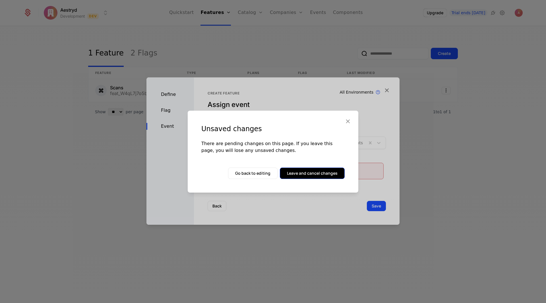
click at [311, 175] on button "Leave and cancel changes" at bounding box center [312, 173] width 65 height 11
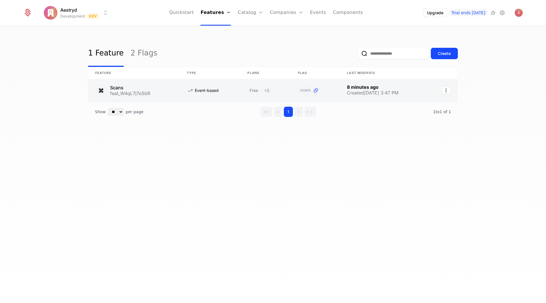
click at [237, 92] on link at bounding box center [210, 90] width 61 height 23
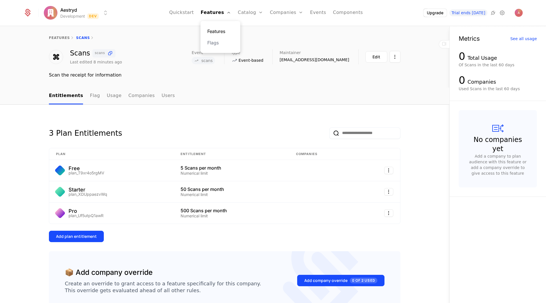
click at [223, 31] on link "Features" at bounding box center [220, 31] width 26 height 7
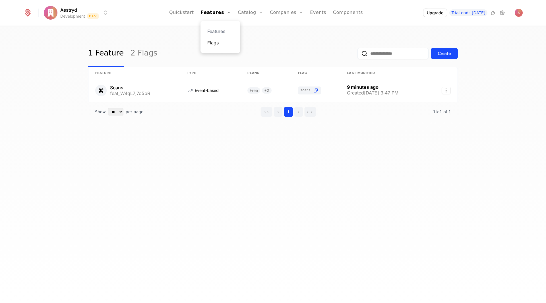
click at [224, 45] on link "Flags" at bounding box center [220, 42] width 26 height 7
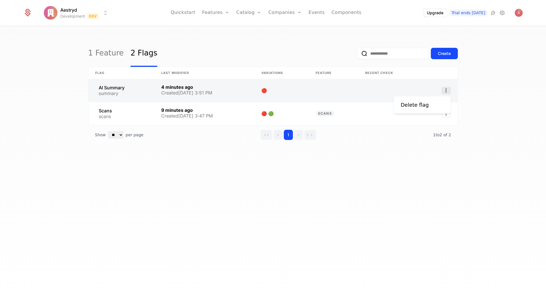
click at [445, 90] on icon "Select action" at bounding box center [446, 90] width 9 height 7
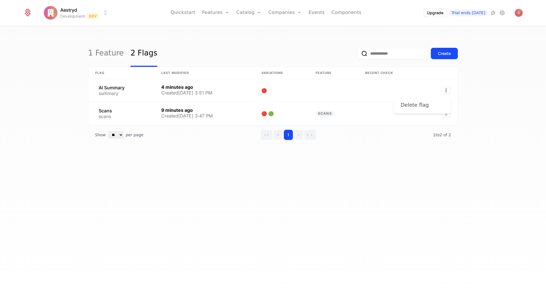
click at [429, 106] on div "Delete flag" at bounding box center [417, 105] width 33 height 8
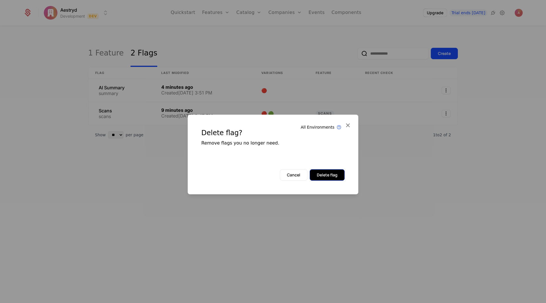
click at [328, 174] on button "Delete flag" at bounding box center [327, 174] width 35 height 11
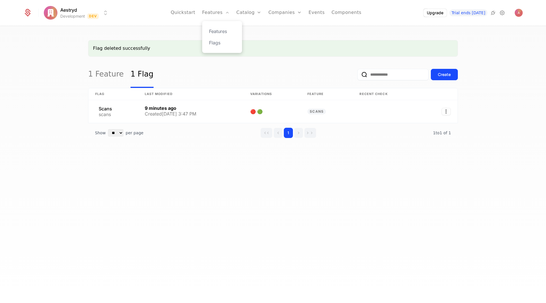
click at [223, 27] on div "Features Flags" at bounding box center [222, 37] width 40 height 32
click at [221, 32] on link "Features" at bounding box center [222, 31] width 26 height 7
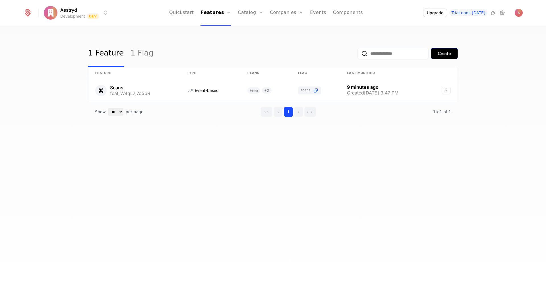
click at [442, 51] on div "Create" at bounding box center [444, 54] width 13 height 6
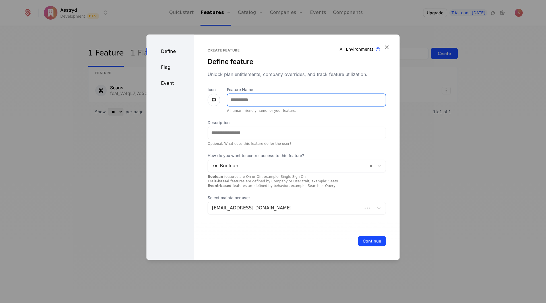
click at [309, 97] on input "Feature Name" at bounding box center [306, 100] width 159 height 12
click at [262, 100] on input "Feature Name" at bounding box center [306, 100] width 159 height 12
type input "**********"
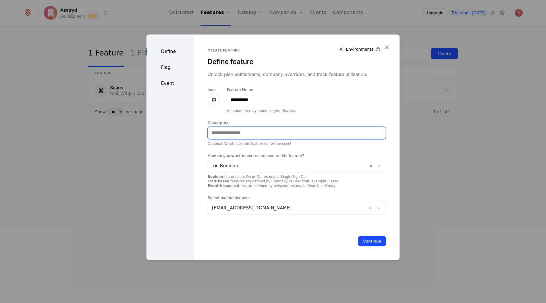
click at [247, 136] on input "Description" at bounding box center [297, 133] width 178 height 12
type input "**********"
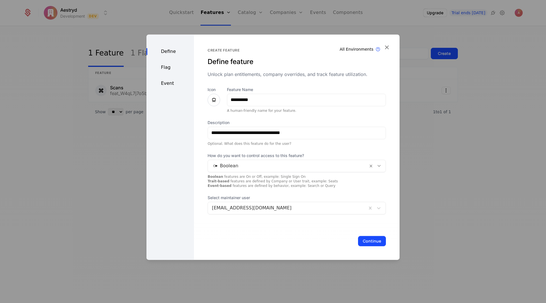
click at [254, 165] on div at bounding box center [288, 166] width 152 height 8
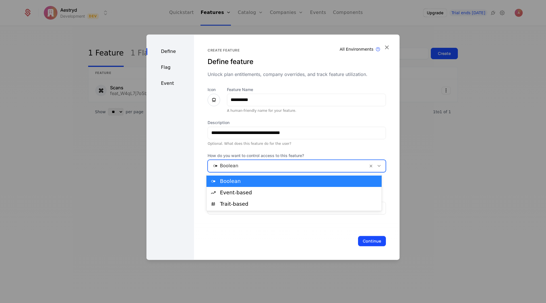
click at [254, 165] on div at bounding box center [288, 166] width 152 height 8
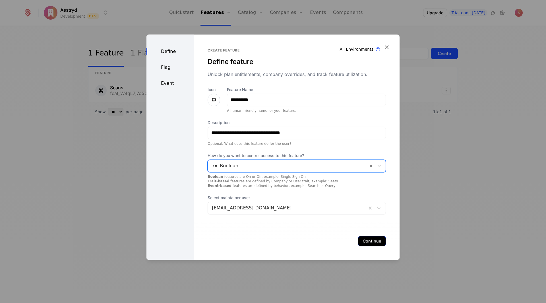
click at [366, 242] on button "Continue" at bounding box center [372, 241] width 28 height 10
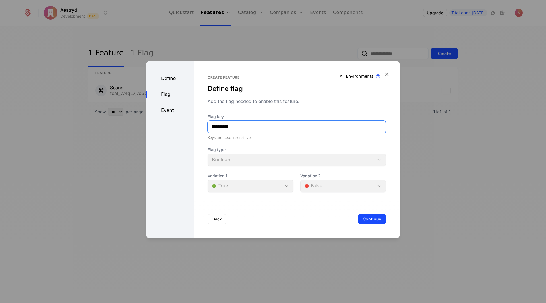
drag, startPoint x: 208, startPoint y: 124, endPoint x: 197, endPoint y: 121, distance: 11.5
click at [196, 123] on div "**********" at bounding box center [297, 149] width 206 height 176
type input "*******"
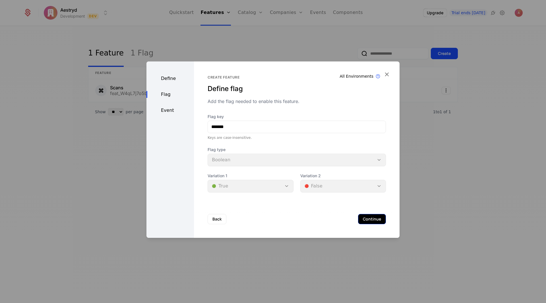
click at [371, 219] on button "Continue" at bounding box center [372, 219] width 28 height 10
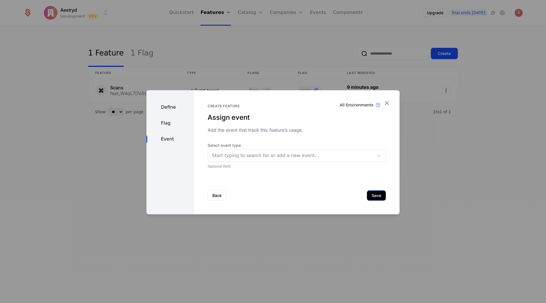
click at [369, 194] on button "Save" at bounding box center [376, 195] width 19 height 10
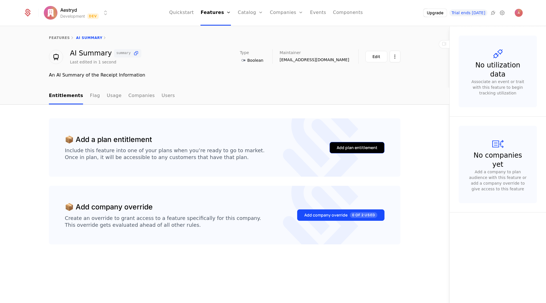
click at [366, 147] on div "Add plan entitlement" at bounding box center [357, 148] width 41 height 6
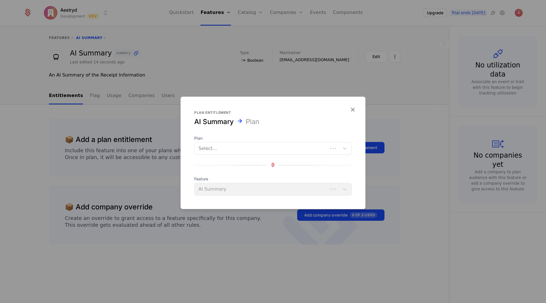
click at [266, 149] on div at bounding box center [262, 148] width 126 height 8
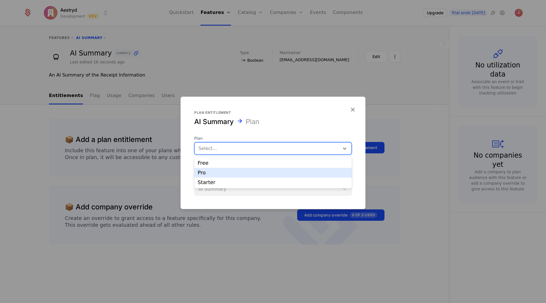
click at [223, 174] on div "Pro" at bounding box center [273, 172] width 151 height 5
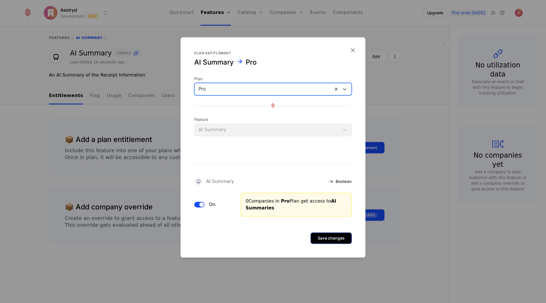
click at [331, 239] on button "Save changes" at bounding box center [331, 238] width 41 height 11
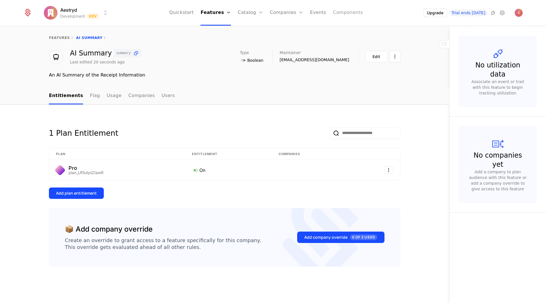
click at [339, 12] on link "Components" at bounding box center [348, 13] width 30 height 26
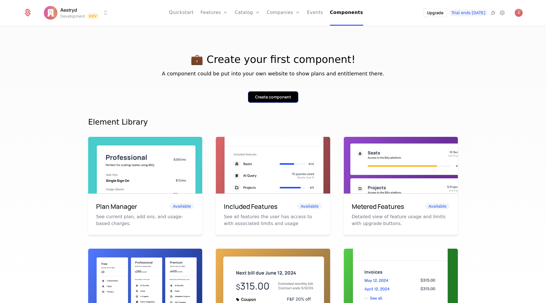
click at [277, 98] on div "Create component" at bounding box center [273, 97] width 36 height 6
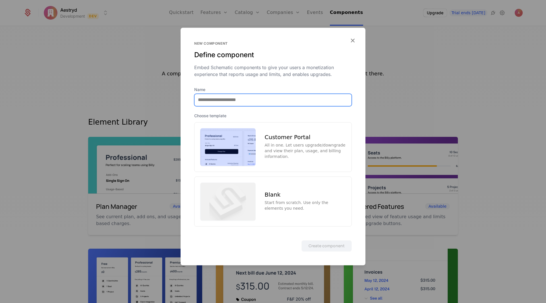
click at [247, 100] on input "Name" at bounding box center [273, 100] width 157 height 12
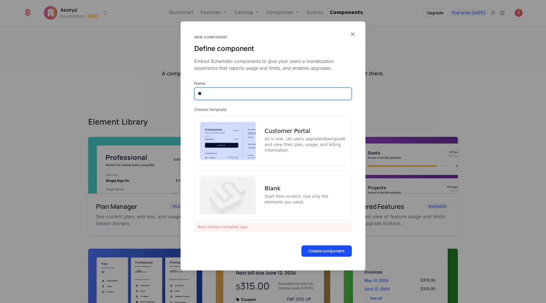
type input "**********"
click at [295, 142] on div "All in one. Let users upgrade/downgrade and view their plan, usage, and billing…" at bounding box center [305, 144] width 81 height 17
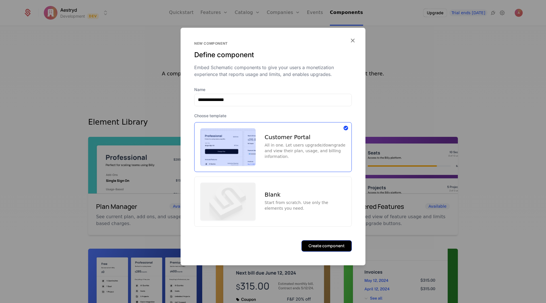
click at [323, 245] on button "Create component" at bounding box center [327, 245] width 50 height 11
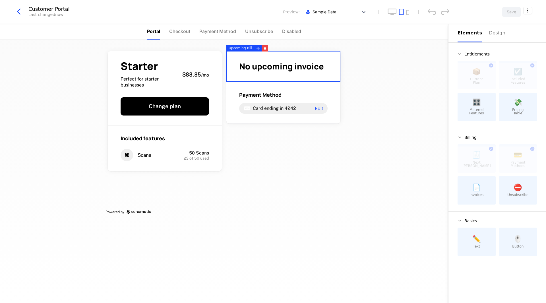
click at [487, 105] on div "🎛️ Metered Features" at bounding box center [477, 107] width 38 height 28
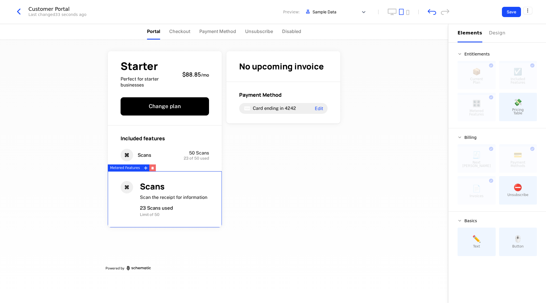
click at [152, 168] on icon "button" at bounding box center [153, 168] width 2 height 2
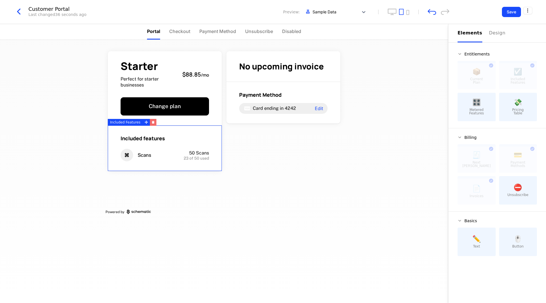
click at [152, 123] on icon "button" at bounding box center [153, 123] width 2 height 2
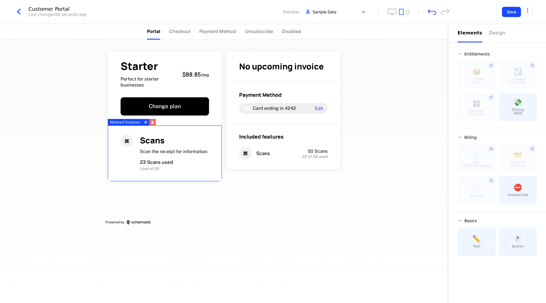
click at [152, 123] on icon "button" at bounding box center [153, 123] width 2 height 2
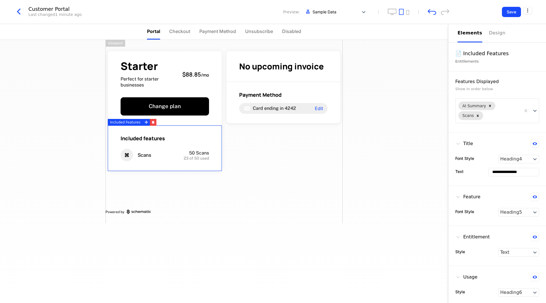
click at [307, 143] on div "Starter Perfect for starter businesses $88.85 / mo Change plan Included feature…" at bounding box center [224, 132] width 237 height 184
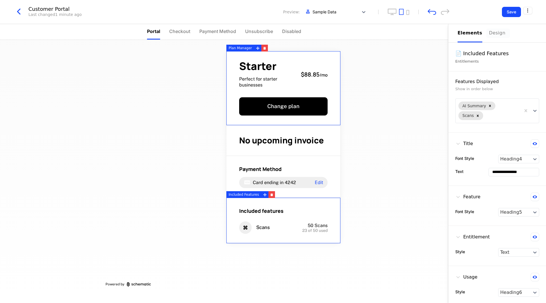
click at [494, 32] on div "Design" at bounding box center [499, 33] width 18 height 7
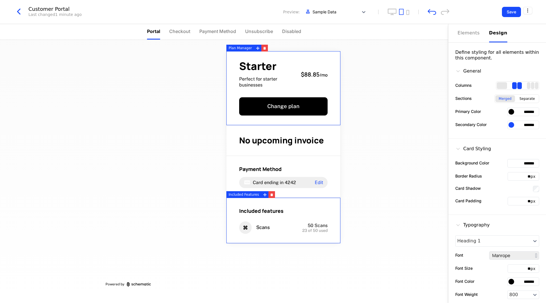
click at [402, 68] on div "Starter Perfect for starter businesses $88.85 / mo Change plan No upcoming invo…" at bounding box center [224, 171] width 449 height 263
click at [361, 112] on div "Starter Perfect for starter businesses $88.85 / mo Change plan No upcoming invo…" at bounding box center [224, 171] width 449 height 263
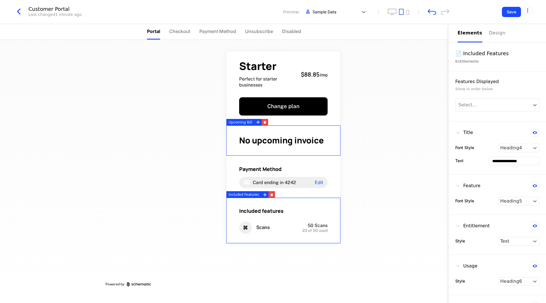
click at [475, 38] on button "Elements" at bounding box center [470, 33] width 25 height 18
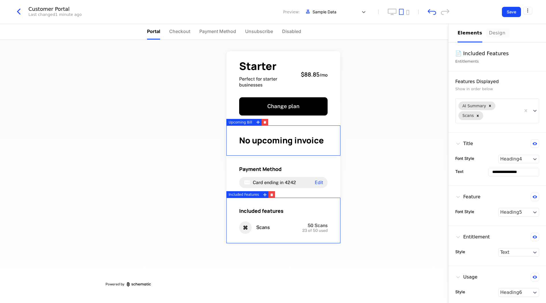
click at [490, 30] on div "Design" at bounding box center [499, 33] width 18 height 7
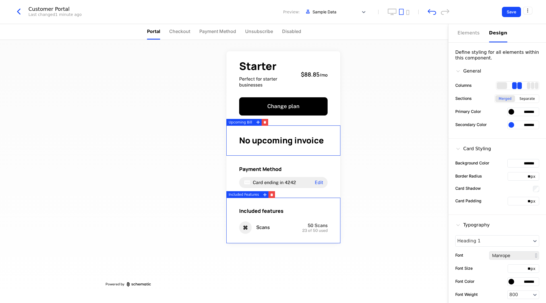
click at [397, 105] on div "Starter Perfect for starter businesses $88.85 / mo Change plan No upcoming invo…" at bounding box center [224, 171] width 449 height 263
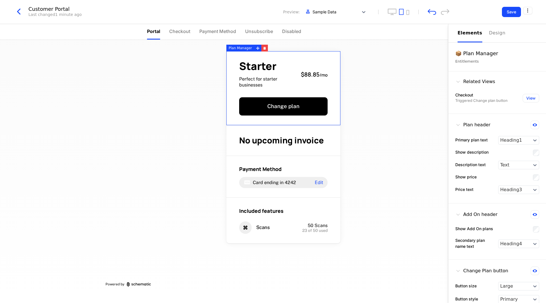
click at [326, 83] on div "Starter Perfect for starter businesses $88.85 / mo" at bounding box center [283, 74] width 89 height 27
click at [373, 85] on div "Starter Perfect for starter businesses $88.85 / mo Change plan No upcoming invo…" at bounding box center [224, 171] width 449 height 263
click at [133, 232] on div "Starter Perfect for starter businesses $88.85 / mo Change plan No upcoming invo…" at bounding box center [224, 168] width 237 height 256
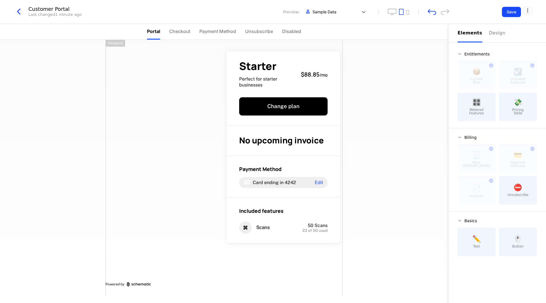
click at [402, 76] on div "Starter Perfect for starter businesses $88.85 / mo Change plan No upcoming invo…" at bounding box center [224, 171] width 449 height 263
click at [264, 123] on icon "button" at bounding box center [265, 123] width 2 height 2
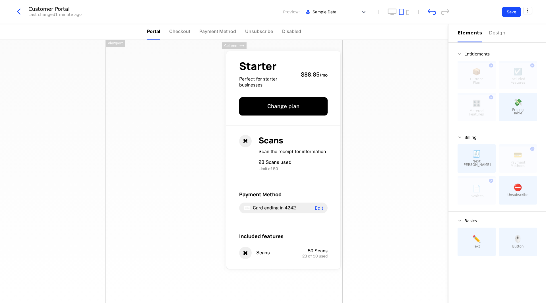
click at [377, 152] on div "Starter Perfect for starter businesses $88.85 / mo Change plan Scans Scan the r…" at bounding box center [224, 171] width 449 height 263
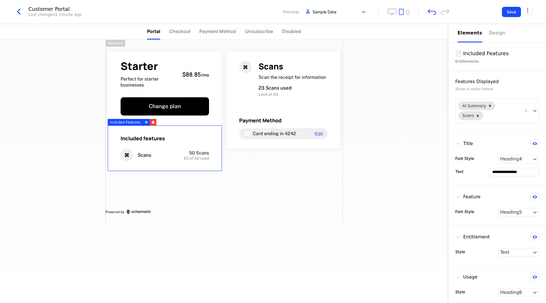
click at [413, 98] on div "Starter Perfect for starter businesses $88.85 / mo Change plan Included feature…" at bounding box center [224, 171] width 449 height 263
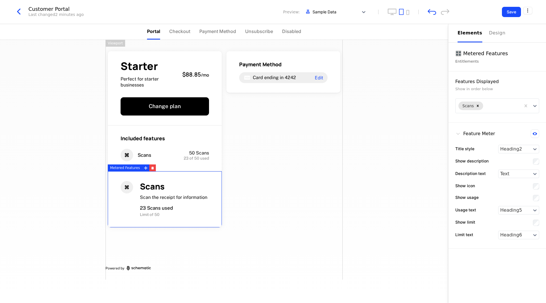
click at [402, 65] on div "Starter Perfect for starter businesses $88.85 / mo Change plan Included feature…" at bounding box center [224, 171] width 449 height 263
click at [364, 12] on icon at bounding box center [363, 12] width 3 height 2
click at [251, 170] on div "Starter Perfect for starter businesses $88.85 / mo Change plan Included feature…" at bounding box center [224, 160] width 237 height 240
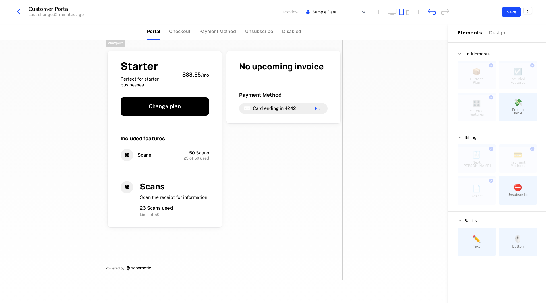
click at [304, 171] on div "Starter Perfect for starter businesses $88.85 / mo Change plan Included feature…" at bounding box center [224, 160] width 237 height 240
click at [297, 69] on span "No upcoming invoice" at bounding box center [281, 66] width 85 height 11
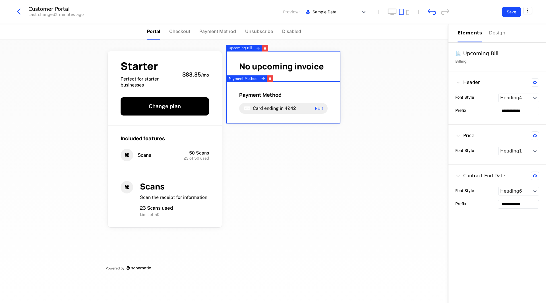
click at [298, 93] on div "Payment Method" at bounding box center [283, 94] width 89 height 7
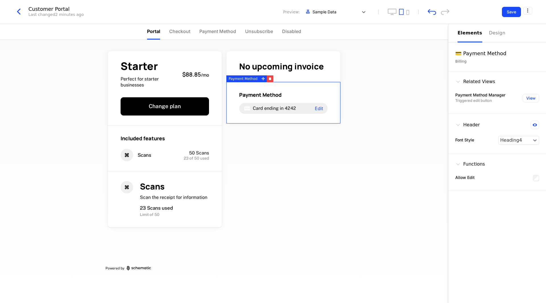
click at [395, 74] on div "Starter Perfect for starter businesses $88.85 / mo Change plan Included feature…" at bounding box center [224, 171] width 449 height 263
click at [396, 73] on div "Starter Perfect for starter businesses $88.85 / mo Change plan Included feature…" at bounding box center [224, 171] width 449 height 263
click at [404, 98] on div "Starter Perfect for starter businesses $88.85 / mo Change plan Included feature…" at bounding box center [224, 171] width 449 height 263
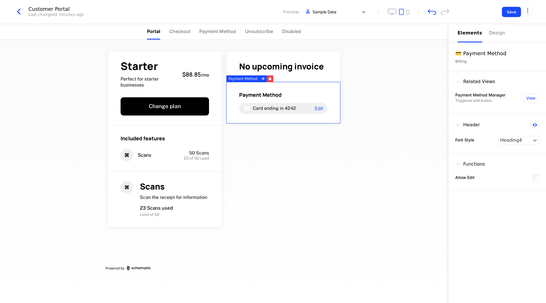
click at [404, 96] on div "Starter Perfect for starter businesses $88.85 / mo Change plan Included feature…" at bounding box center [224, 171] width 449 height 263
click at [404, 89] on div "Starter Perfect for starter businesses $88.85 / mo Change plan Included feature…" at bounding box center [224, 171] width 449 height 263
click at [466, 61] on div "Billing" at bounding box center [498, 62] width 84 height 6
click at [475, 55] on div "💳 Payment Method" at bounding box center [498, 54] width 84 height 8
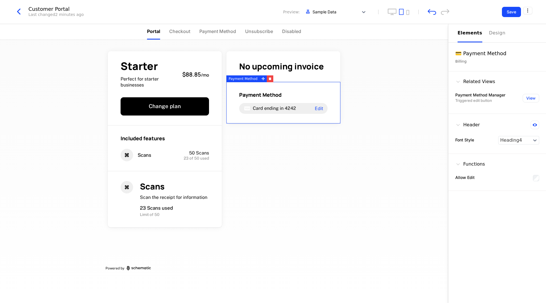
click at [385, 67] on div "Starter Perfect for starter businesses $88.85 / mo Change plan Included feature…" at bounding box center [224, 171] width 449 height 263
click at [316, 70] on span "No upcoming invoice" at bounding box center [281, 66] width 85 height 11
click at [323, 100] on div "Payment Method Card ending in 4242 Edit" at bounding box center [283, 102] width 89 height 22
click at [383, 98] on div "Starter Perfect for starter businesses $88.85 / mo Change plan Included feature…" at bounding box center [224, 171] width 449 height 263
click at [380, 112] on div "Starter Perfect for starter businesses $88.85 / mo Change plan Included feature…" at bounding box center [224, 171] width 449 height 263
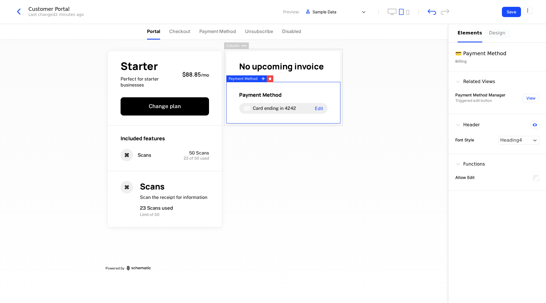
click at [490, 33] on div "Design" at bounding box center [499, 33] width 18 height 7
click at [466, 36] on div "Elements" at bounding box center [470, 33] width 25 height 7
click at [414, 118] on div "Starter Perfect for starter businesses $88.85 / mo Change plan Included feature…" at bounding box center [224, 171] width 449 height 263
click at [344, 167] on div "Starter Perfect for starter businesses $88.85 / mo Change plan Included feature…" at bounding box center [224, 171] width 449 height 263
click at [392, 209] on div "Starter Perfect for starter businesses $88.85 / mo Change plan Included feature…" at bounding box center [224, 171] width 449 height 263
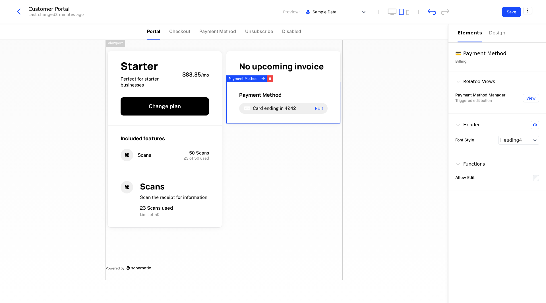
click at [307, 167] on div "Starter Perfect for starter businesses $88.85 / mo Change plan Included feature…" at bounding box center [224, 160] width 237 height 240
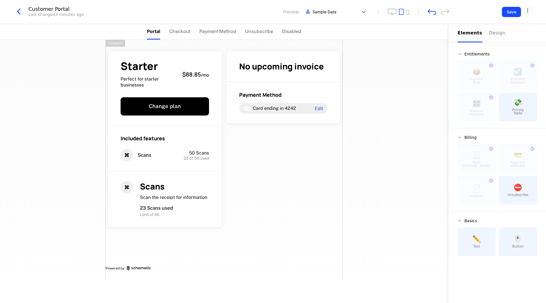
click at [289, 157] on div "Starter Perfect for starter businesses $88.85 / mo Change plan Included feature…" at bounding box center [224, 160] width 237 height 240
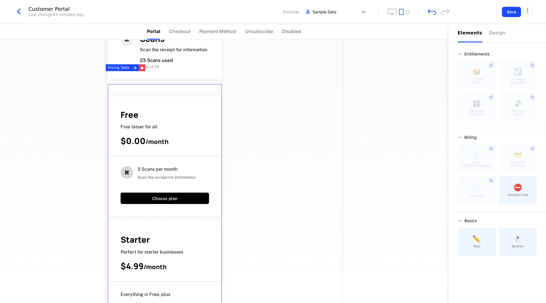
scroll to position [142, 0]
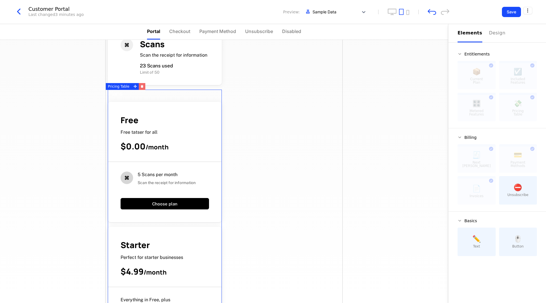
click at [141, 86] on icon "button" at bounding box center [142, 87] width 2 height 2
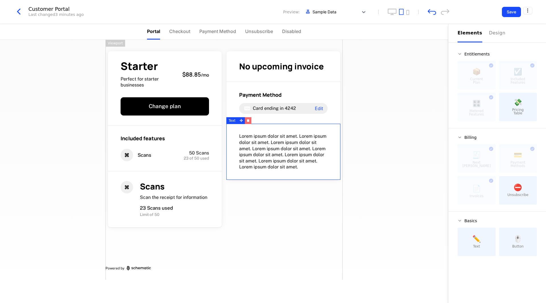
click at [248, 123] on button "button" at bounding box center [248, 120] width 7 height 7
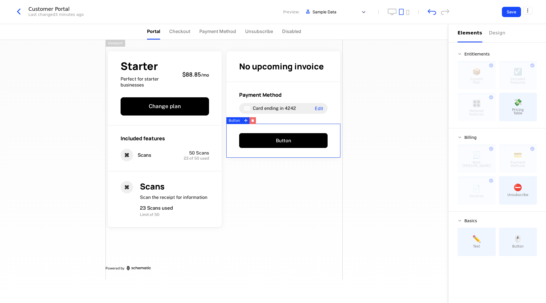
click at [252, 121] on icon "button" at bounding box center [253, 121] width 2 height 2
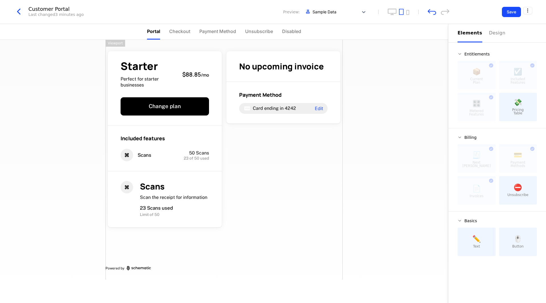
click at [287, 189] on div "Starter Perfect for starter businesses $88.85 / mo Change plan Included feature…" at bounding box center [224, 160] width 237 height 240
click at [268, 170] on div "Starter Perfect for starter businesses $88.85 / mo Change plan Included feature…" at bounding box center [224, 160] width 237 height 240
click at [287, 167] on div "Starter Perfect for starter businesses $88.85 / mo Change plan Included feature…" at bounding box center [224, 160] width 237 height 240
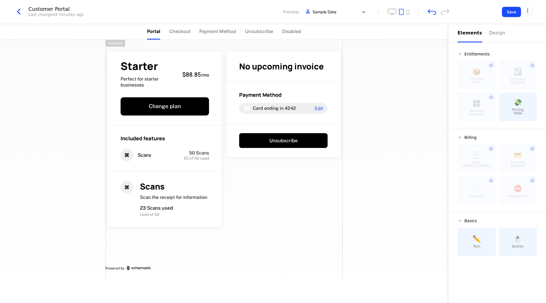
click at [316, 197] on div "Starter Perfect for starter businesses $88.85 / mo Change plan Included feature…" at bounding box center [224, 160] width 237 height 240
click at [498, 36] on div "Design" at bounding box center [499, 33] width 18 height 7
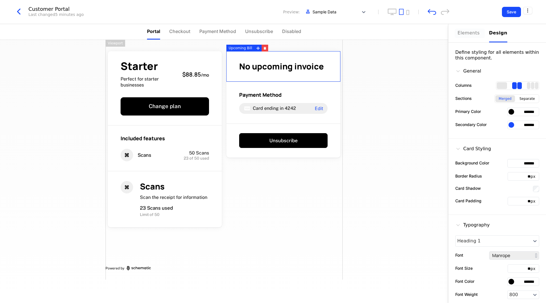
click at [472, 36] on div "Elements" at bounding box center [470, 33] width 25 height 7
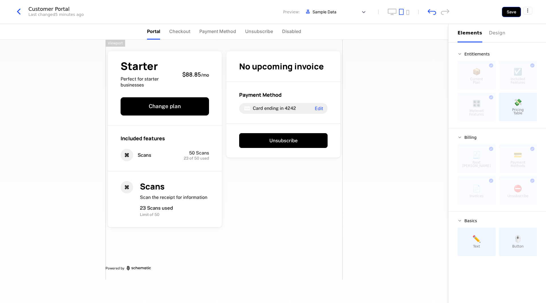
click at [509, 14] on button "Save" at bounding box center [511, 12] width 19 height 10
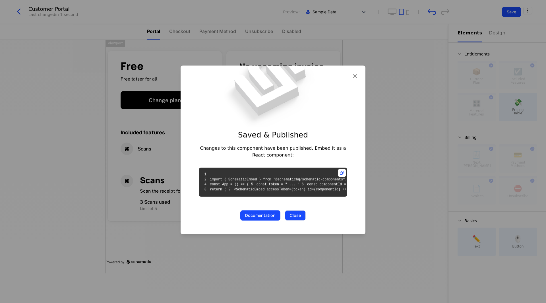
click at [291, 221] on button "Close" at bounding box center [295, 216] width 21 height 10
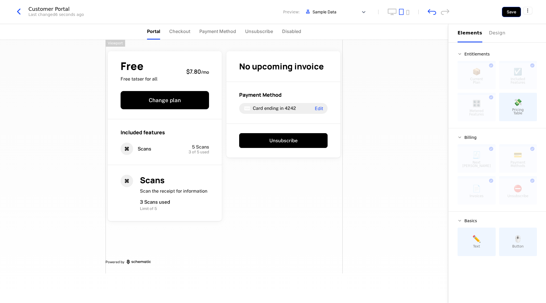
click at [508, 11] on button "Save" at bounding box center [511, 12] width 19 height 10
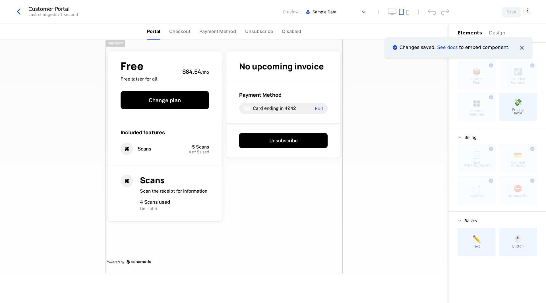
click at [523, 46] on icon "Notifications (F8)" at bounding box center [522, 47] width 7 height 7
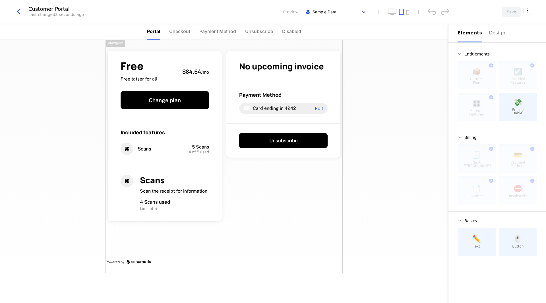
click at [365, 121] on div "Free Free tatser for all $84.64 / mo Change plan Included features Scans 5 Scan…" at bounding box center [224, 171] width 449 height 263
click at [529, 10] on html "Aestryd Development Dev Quickstart Features Features Flags Catalog Plans Add On…" at bounding box center [273, 151] width 546 height 303
click at [521, 48] on icon "button" at bounding box center [519, 47] width 6 height 6
click at [492, 34] on div "How to install" at bounding box center [493, 34] width 31 height 6
